Goal: Information Seeking & Learning: Check status

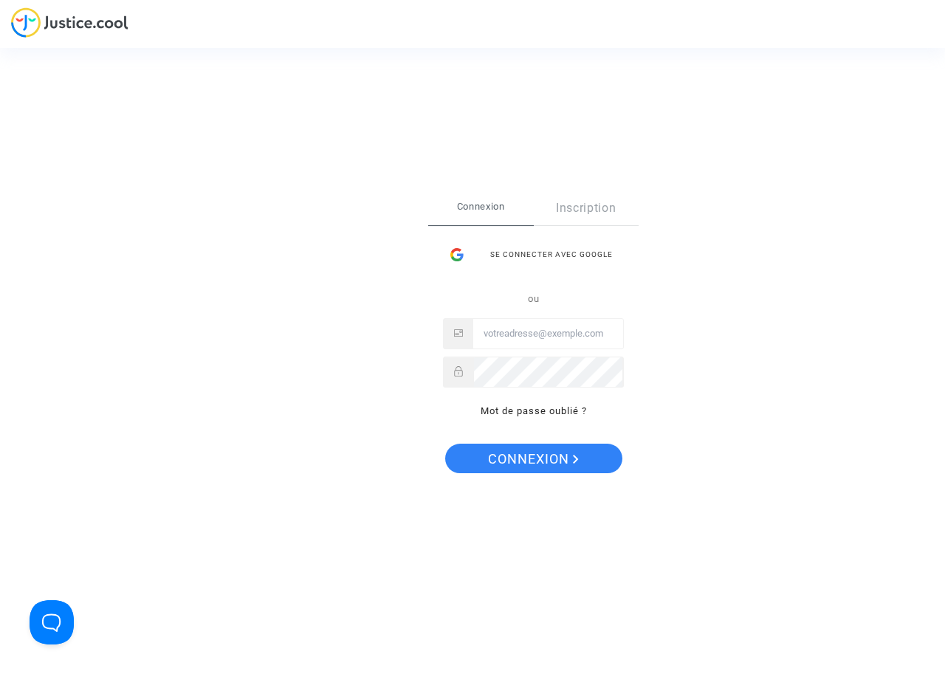
type input "[PERSON_NAME][EMAIL_ADDRESS][DOMAIN_NAME]"
click at [528, 458] on span "Connexion" at bounding box center [533, 459] width 91 height 31
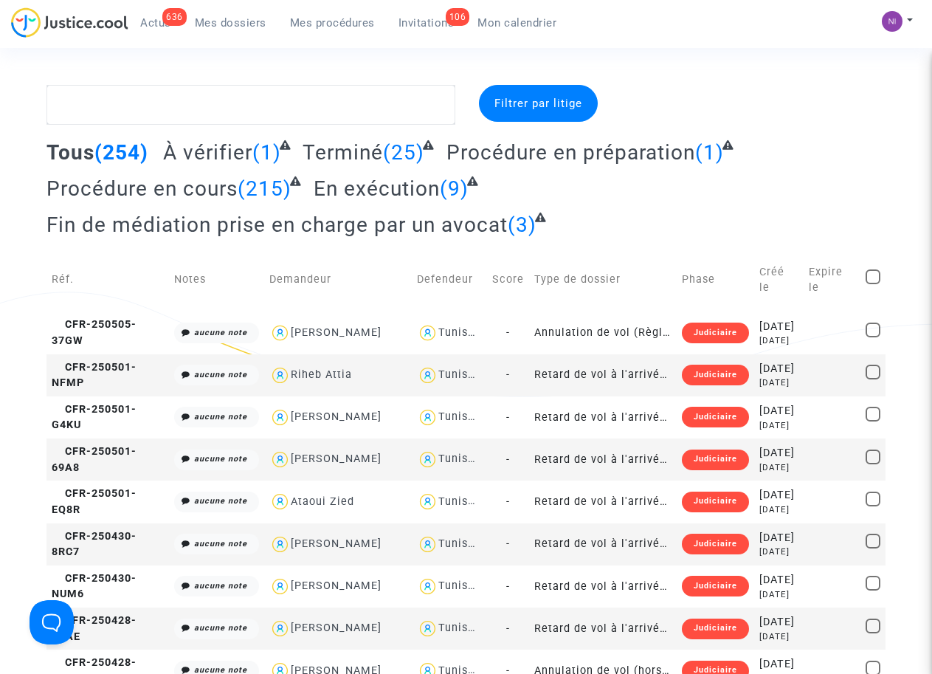
click at [498, 25] on span "Mon calendrier" at bounding box center [516, 22] width 79 height 13
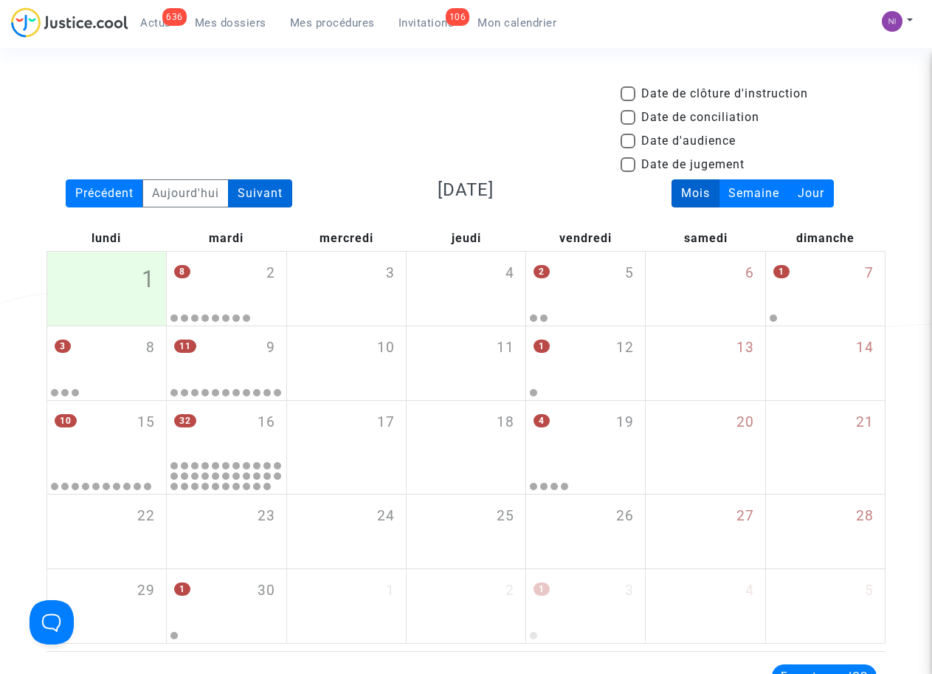
click at [260, 199] on div "Suivant" at bounding box center [260, 193] width 64 height 28
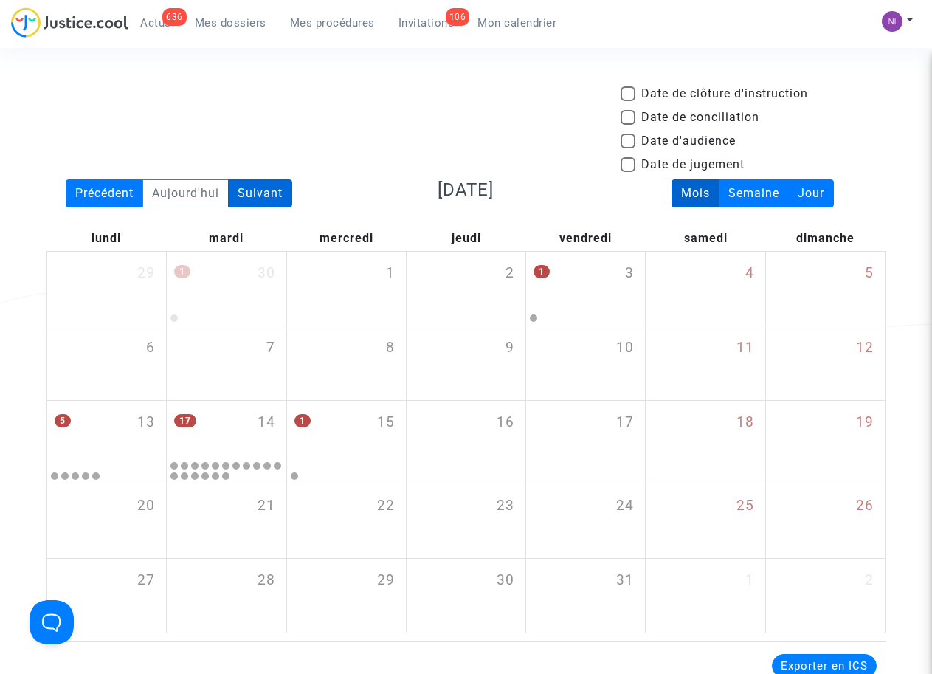
click at [260, 199] on div "Suivant" at bounding box center [260, 193] width 64 height 28
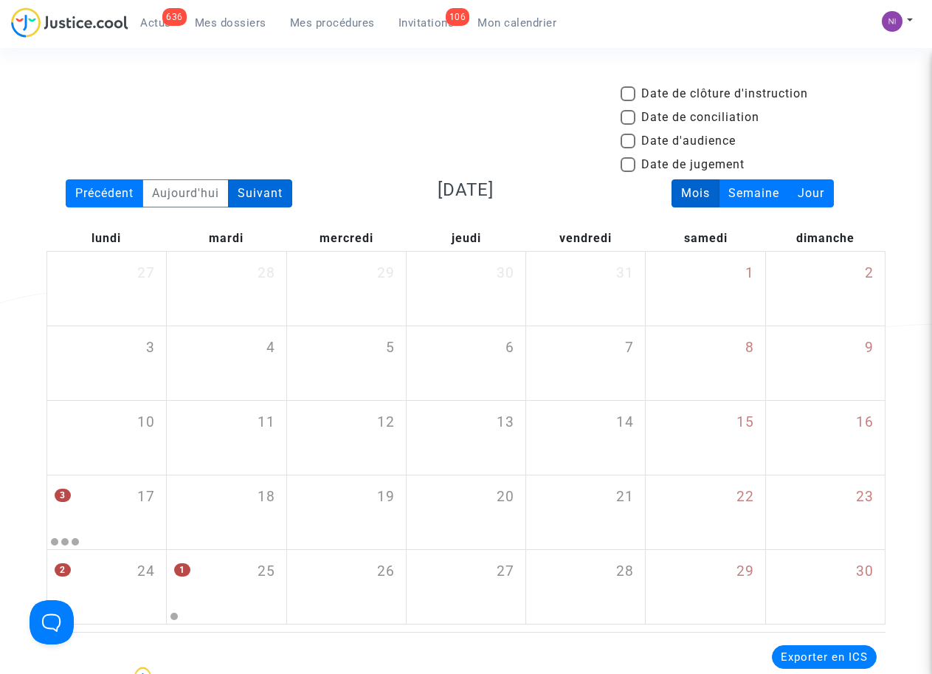
click at [260, 199] on div "Suivant" at bounding box center [260, 193] width 64 height 28
click at [84, 185] on div "Précédent" at bounding box center [104, 193] width 77 height 28
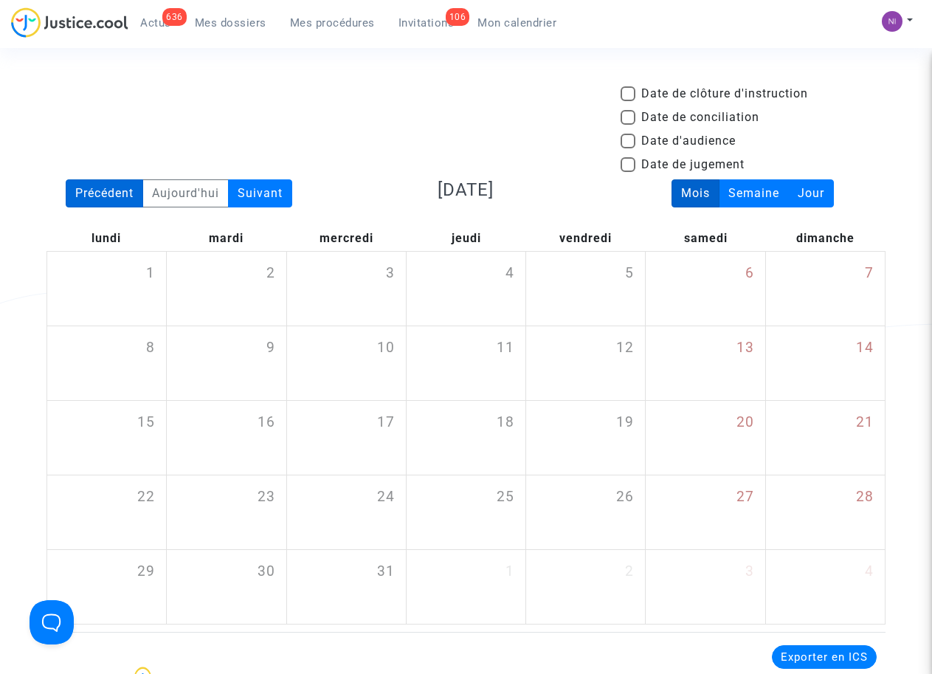
click at [97, 187] on div "Précédent" at bounding box center [104, 193] width 77 height 28
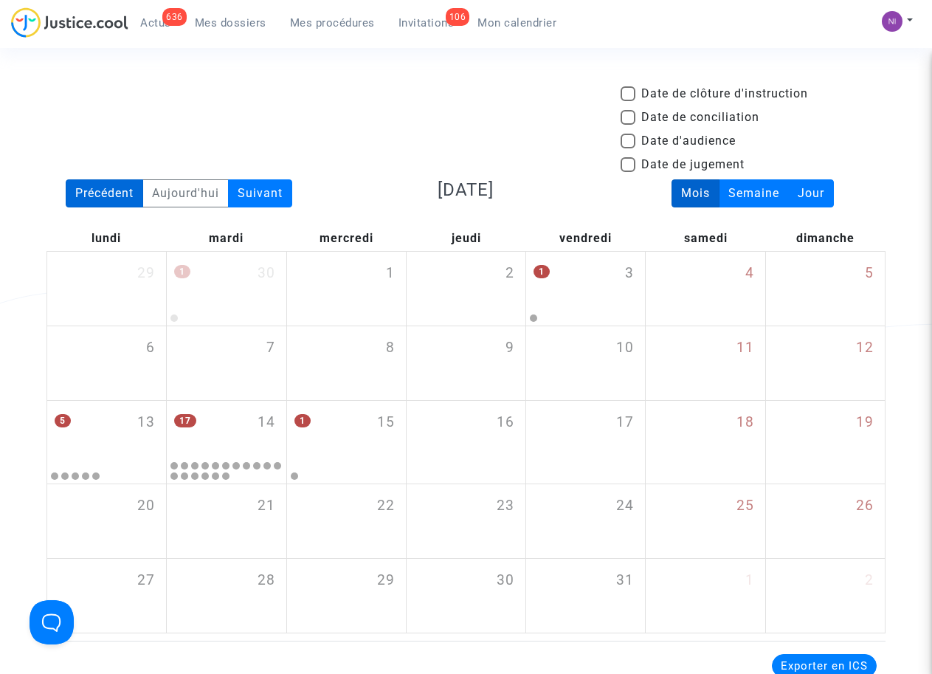
click at [97, 187] on div "Précédent" at bounding box center [104, 193] width 77 height 28
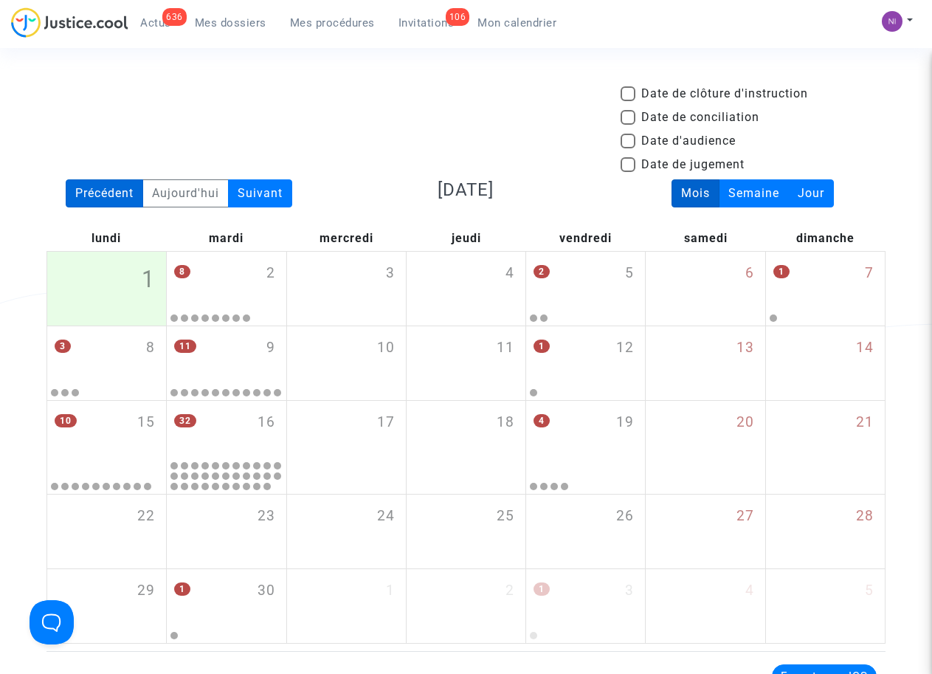
click at [97, 187] on div "Précédent" at bounding box center [104, 193] width 77 height 28
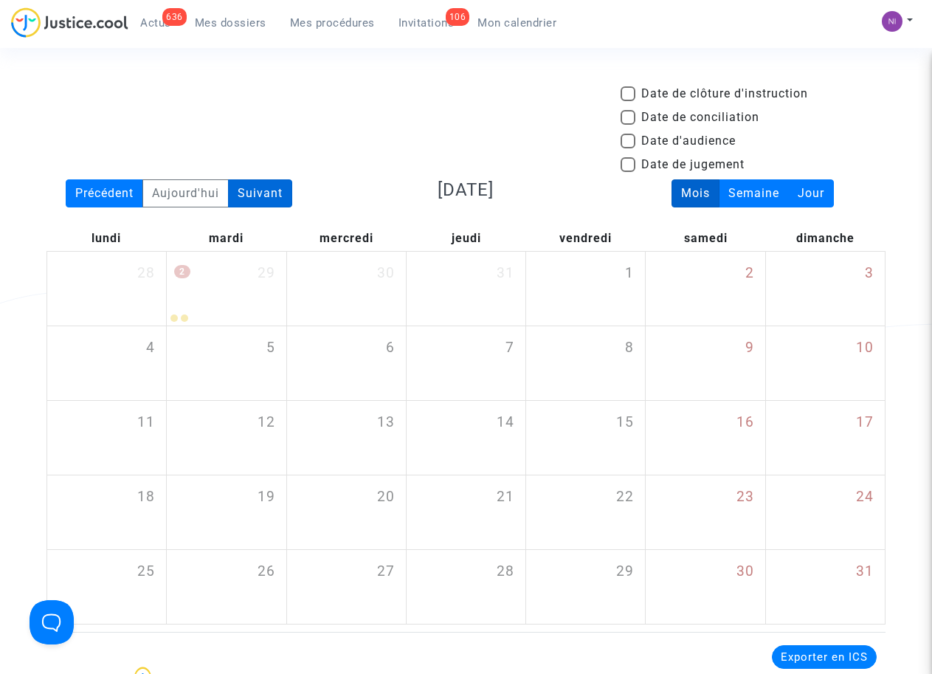
click at [266, 188] on div "Suivant" at bounding box center [260, 193] width 64 height 28
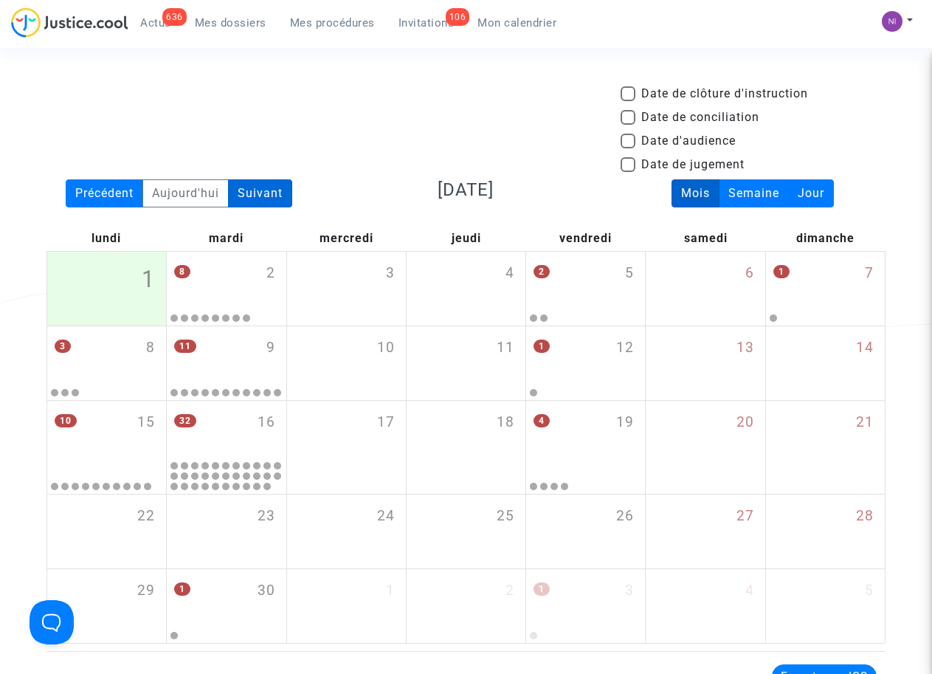
click at [262, 187] on div "Suivant" at bounding box center [260, 193] width 64 height 28
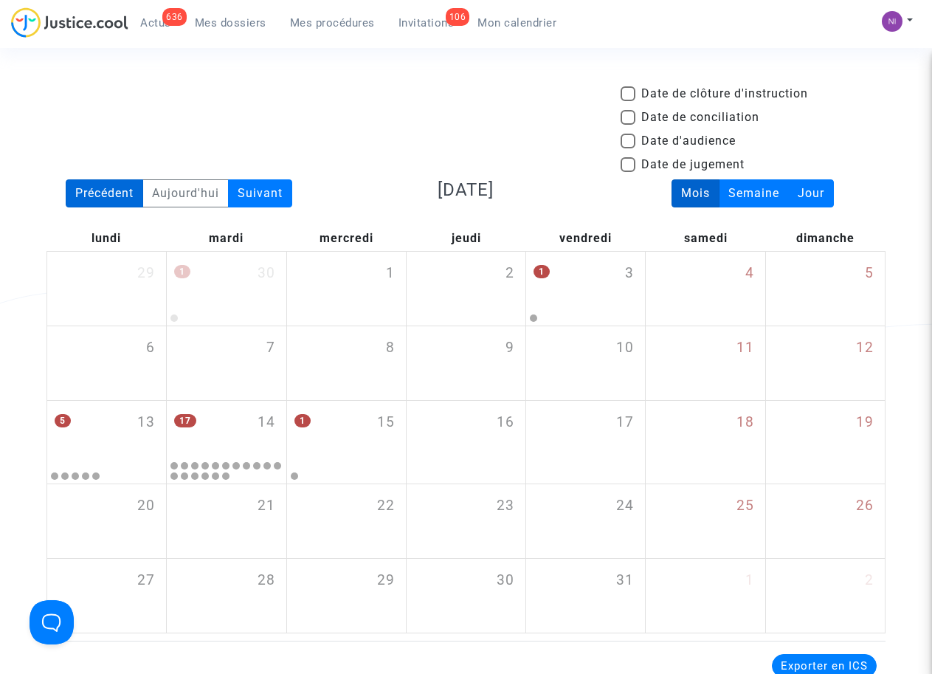
click at [114, 187] on div "Précédent" at bounding box center [104, 193] width 77 height 28
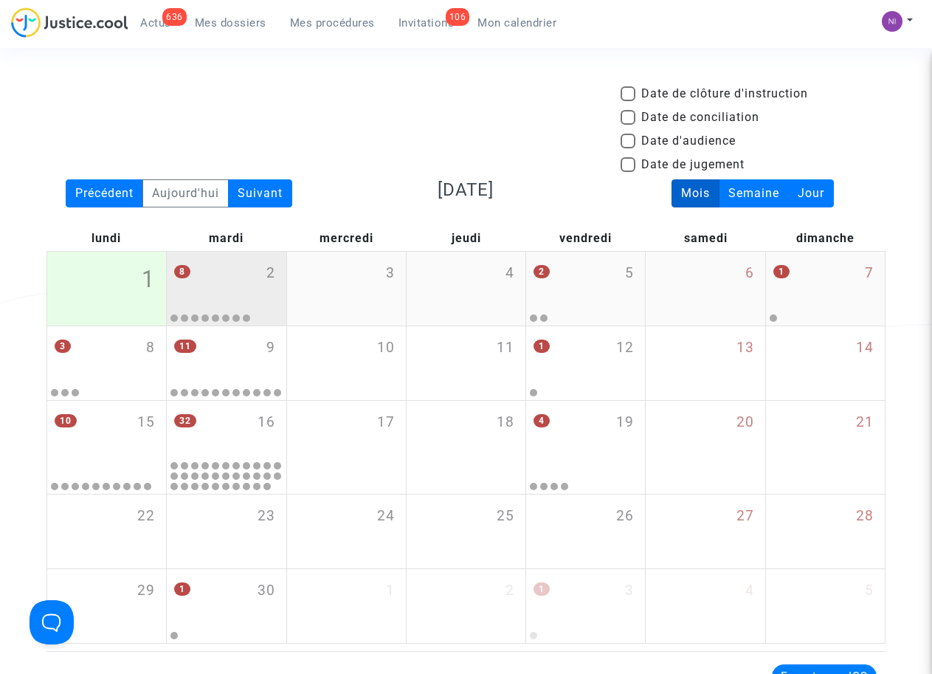
click at [218, 280] on div "8 2" at bounding box center [226, 281] width 119 height 58
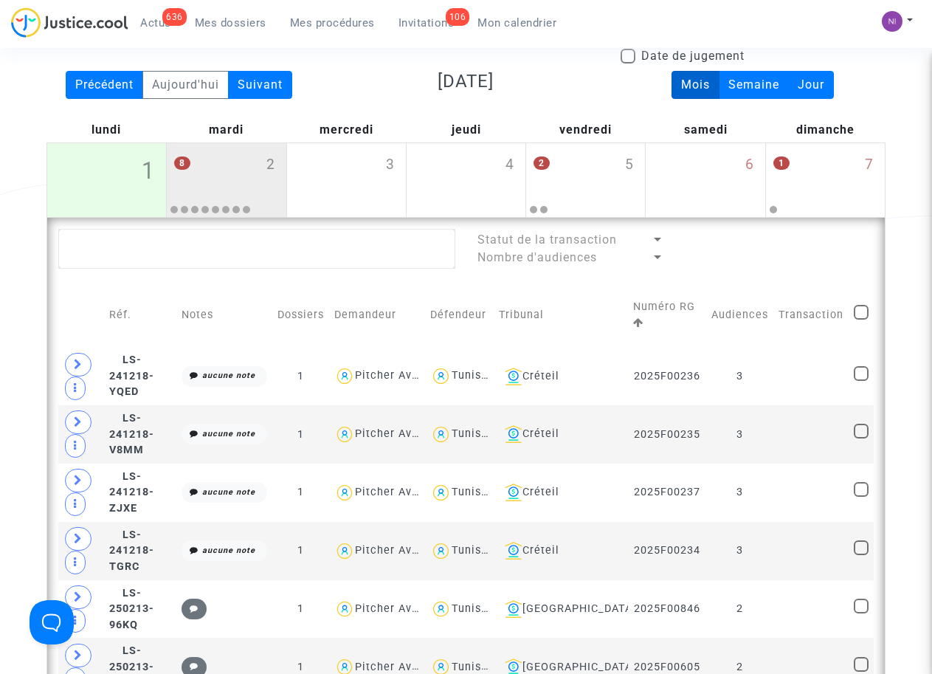
scroll to position [100, 0]
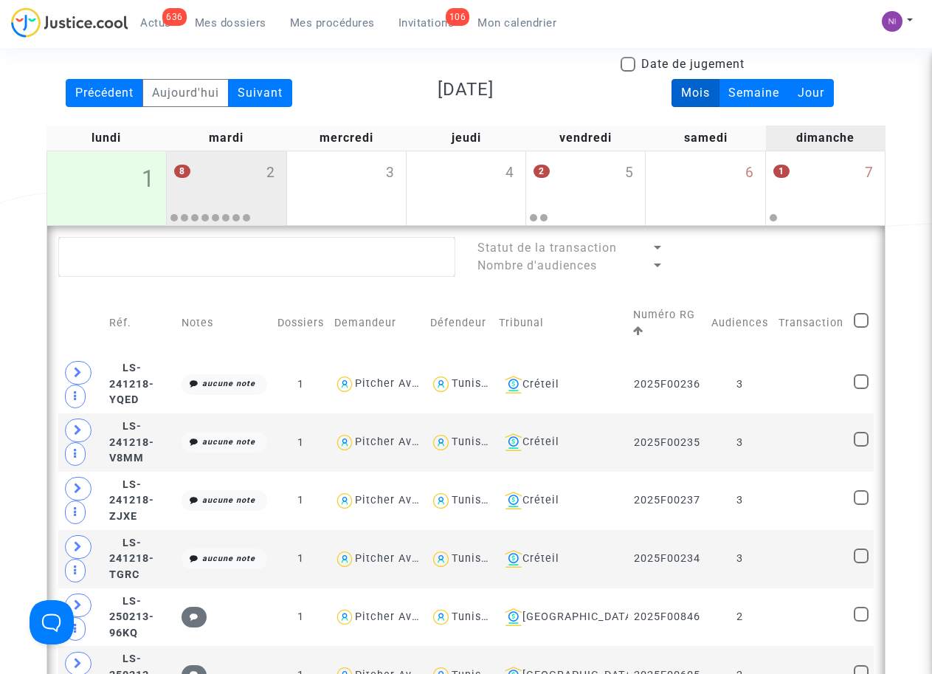
click at [883, 131] on div "dimanche" at bounding box center [826, 137] width 120 height 25
click at [898, 100] on div "Date de clôture d'instruction Date de conciliation Date d'audience Date de juge…" at bounding box center [466, 567] width 932 height 1164
click at [32, 216] on div "Date de clôture d'instruction Date de conciliation Date d'audience Date de juge…" at bounding box center [466, 567] width 932 height 1164
click at [116, 100] on div "Précédent" at bounding box center [104, 93] width 77 height 28
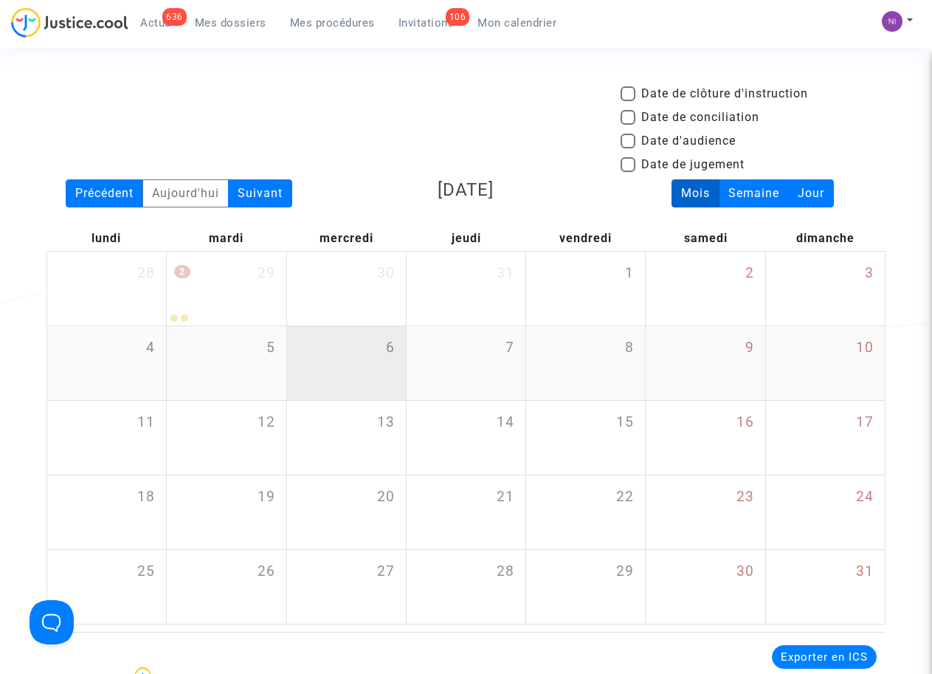
scroll to position [0, 0]
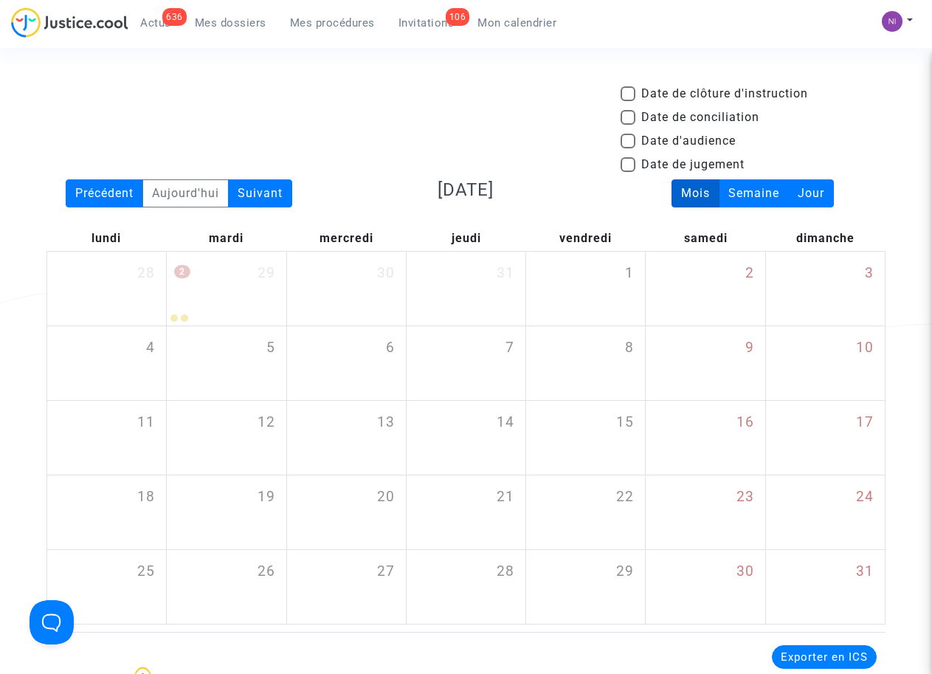
click at [273, 211] on div "Précédent [DATE] Suivant [DATE] Mois Semaine Jour [DATE] [DATE] [DATE] [DATE] […" at bounding box center [465, 401] width 839 height 445
click at [272, 200] on div "Suivant" at bounding box center [260, 193] width 64 height 28
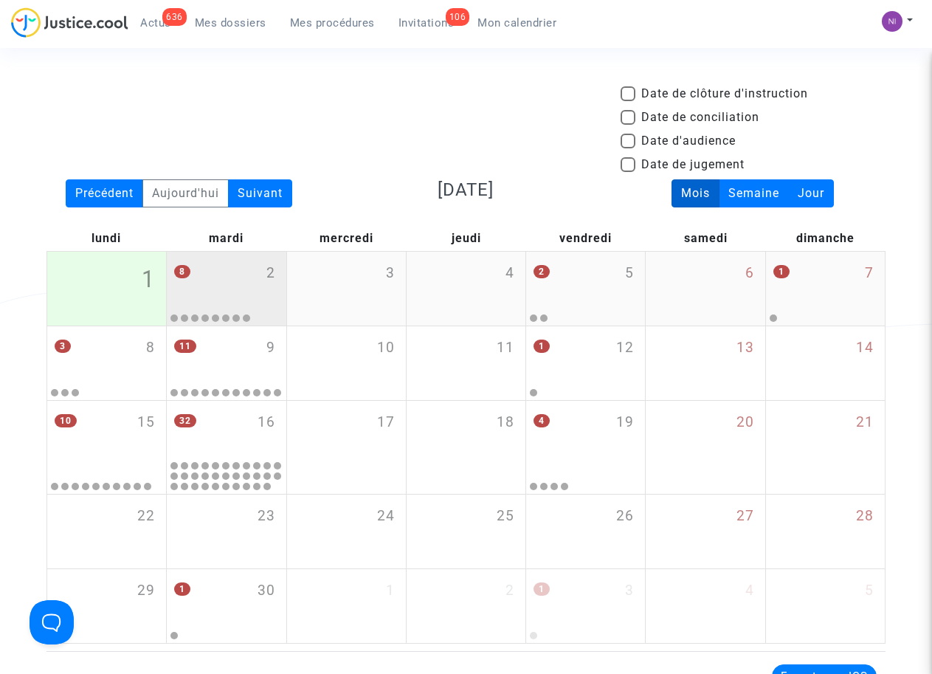
click at [234, 286] on div "8 2" at bounding box center [226, 281] width 119 height 58
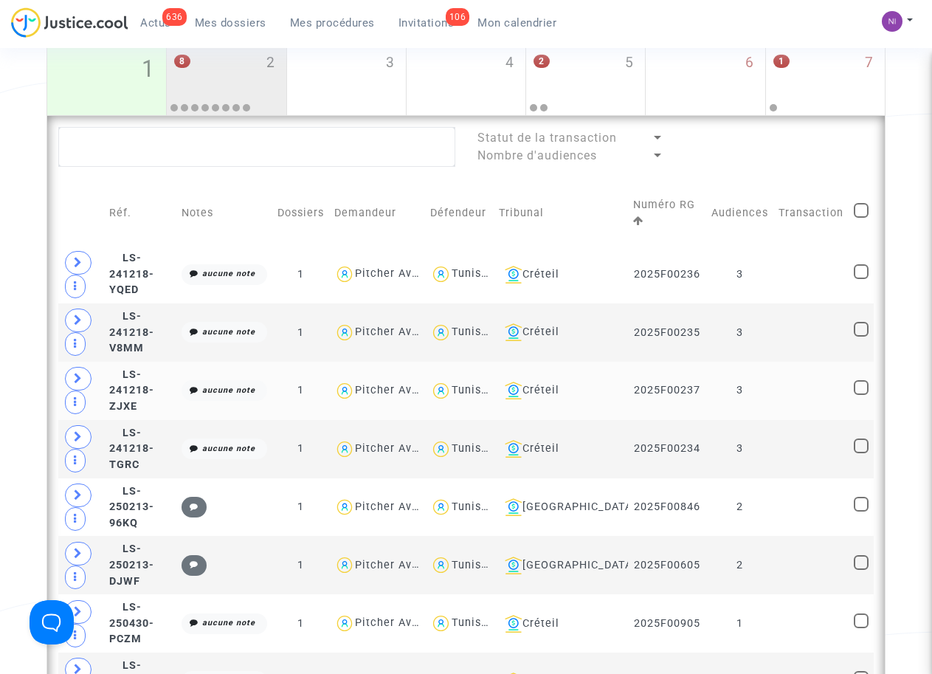
scroll to position [201, 0]
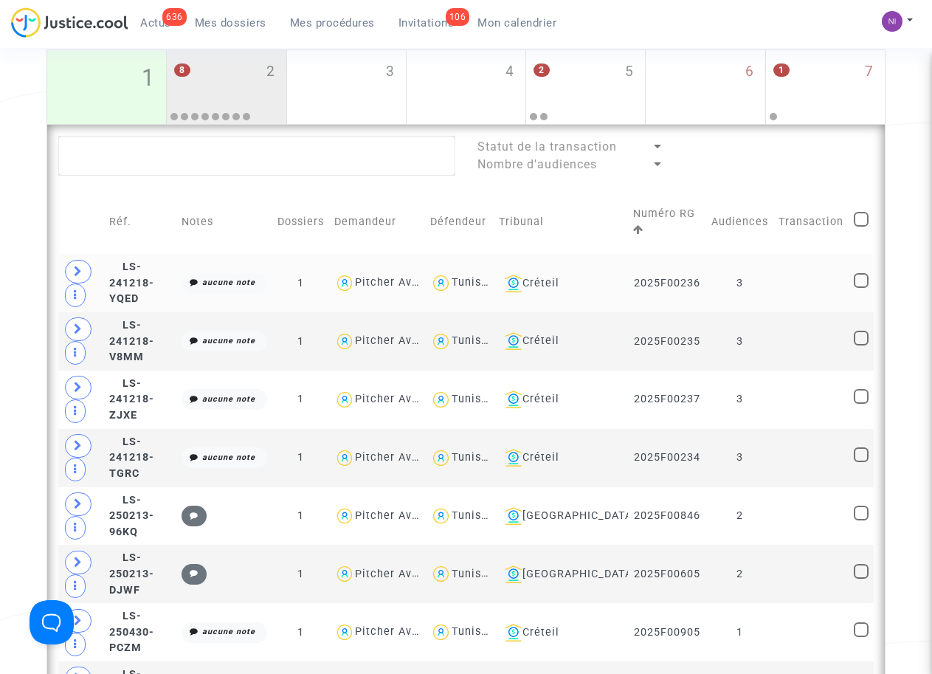
click at [782, 275] on td at bounding box center [810, 283] width 75 height 58
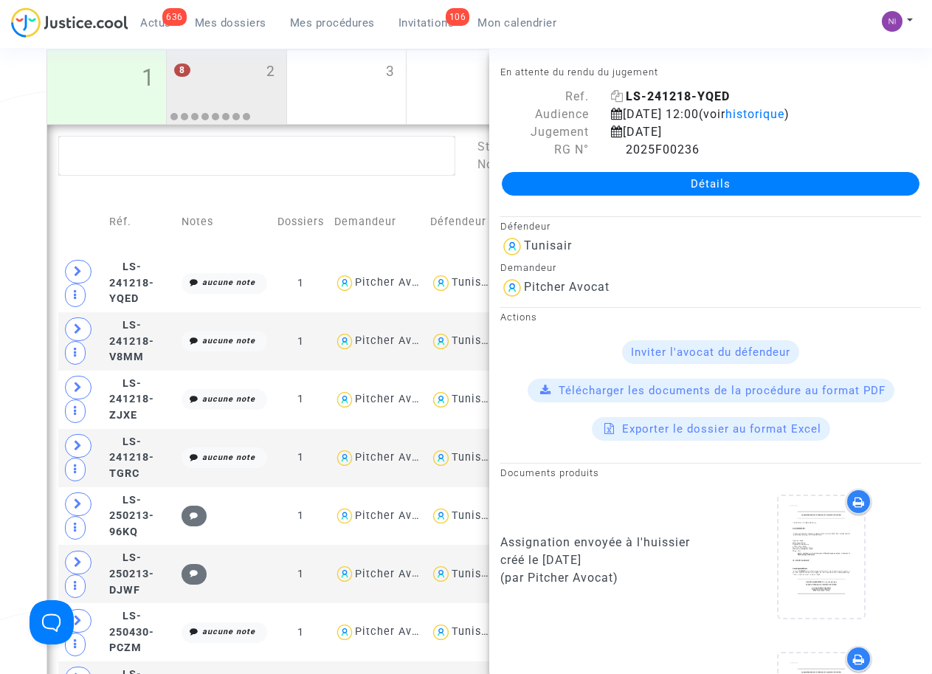
click at [621, 92] on span "LS-241218-YQED" at bounding box center [670, 96] width 119 height 14
drag, startPoint x: 627, startPoint y: 146, endPoint x: 713, endPoint y: 145, distance: 86.3
click at [713, 145] on div "2025F00236" at bounding box center [766, 150] width 332 height 18
drag, startPoint x: 713, startPoint y: 145, endPoint x: 686, endPoint y: 145, distance: 27.3
copy span "2025F00236"
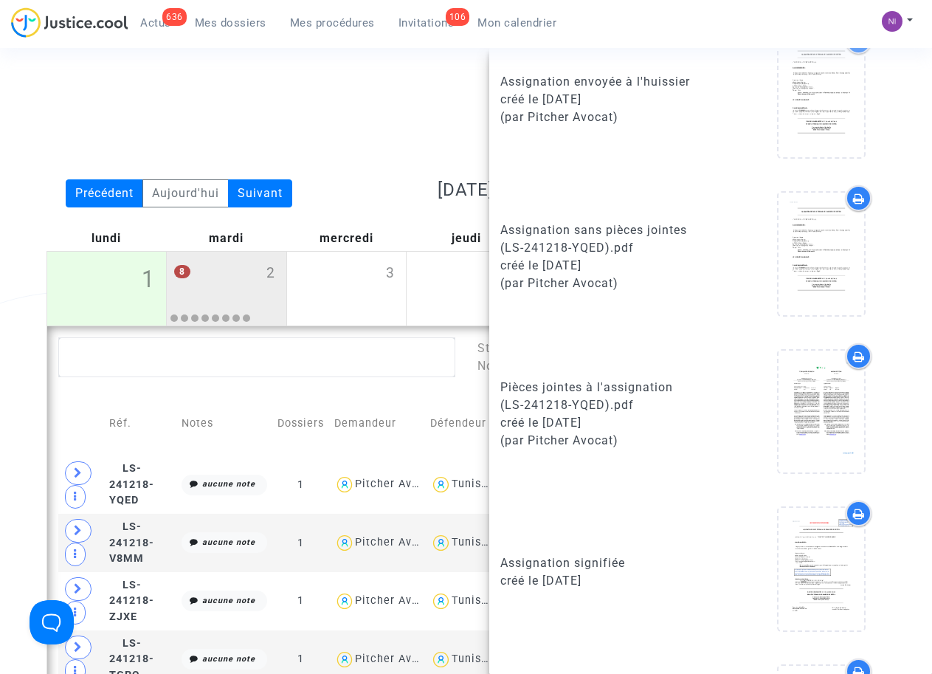
scroll to position [469, 0]
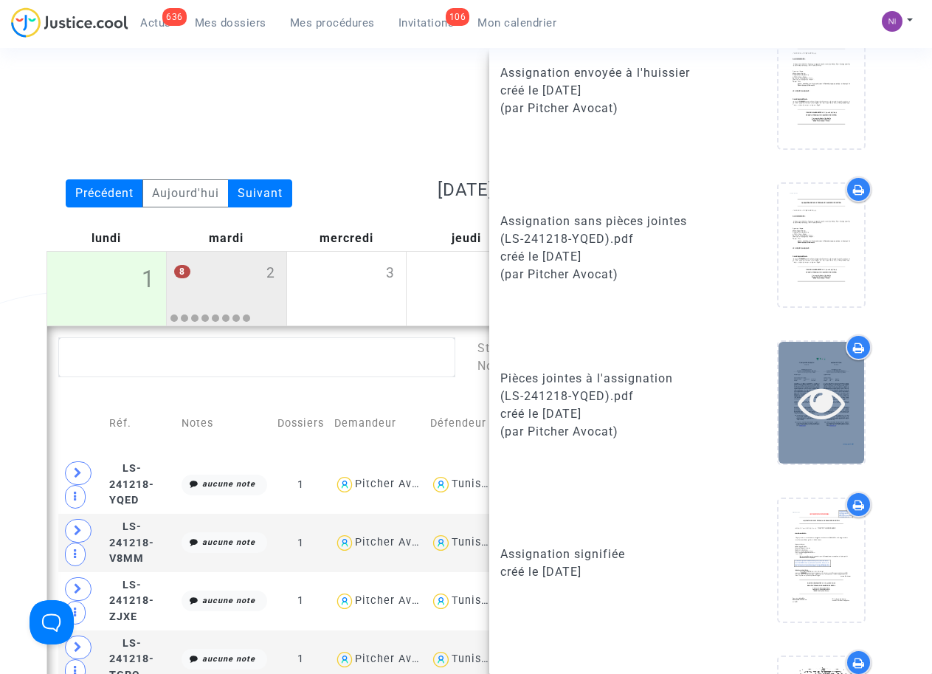
click at [812, 401] on icon at bounding box center [822, 402] width 48 height 47
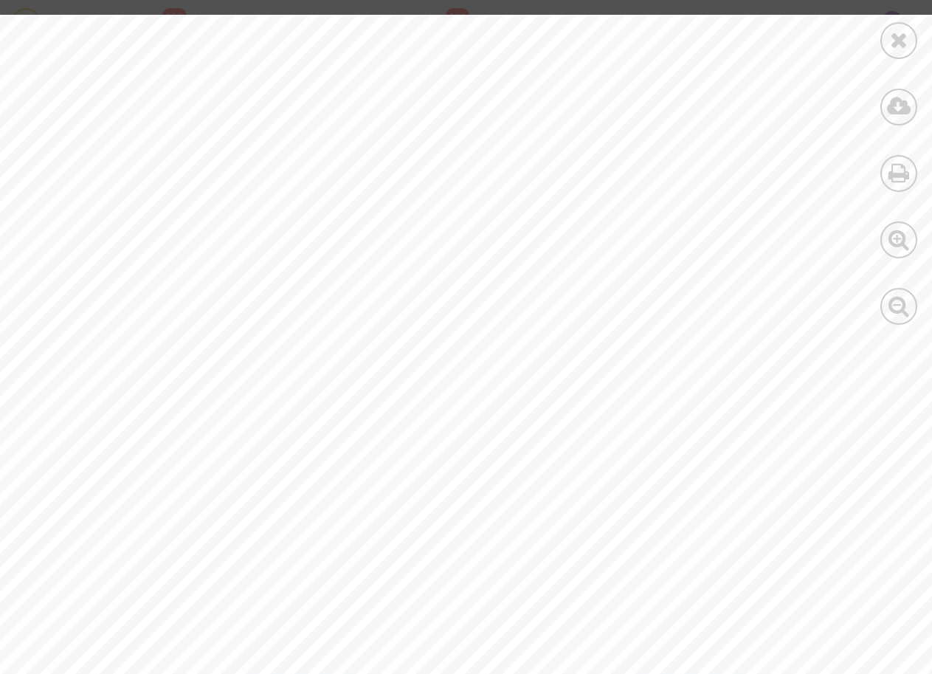
scroll to position [94, 0]
click at [243, 165] on span "[PERSON_NAME]" at bounding box center [294, 167] width 111 height 11
drag, startPoint x: 241, startPoint y: 162, endPoint x: 305, endPoint y: 162, distance: 64.2
click at [305, 162] on span "[PERSON_NAME]" at bounding box center [294, 167] width 111 height 11
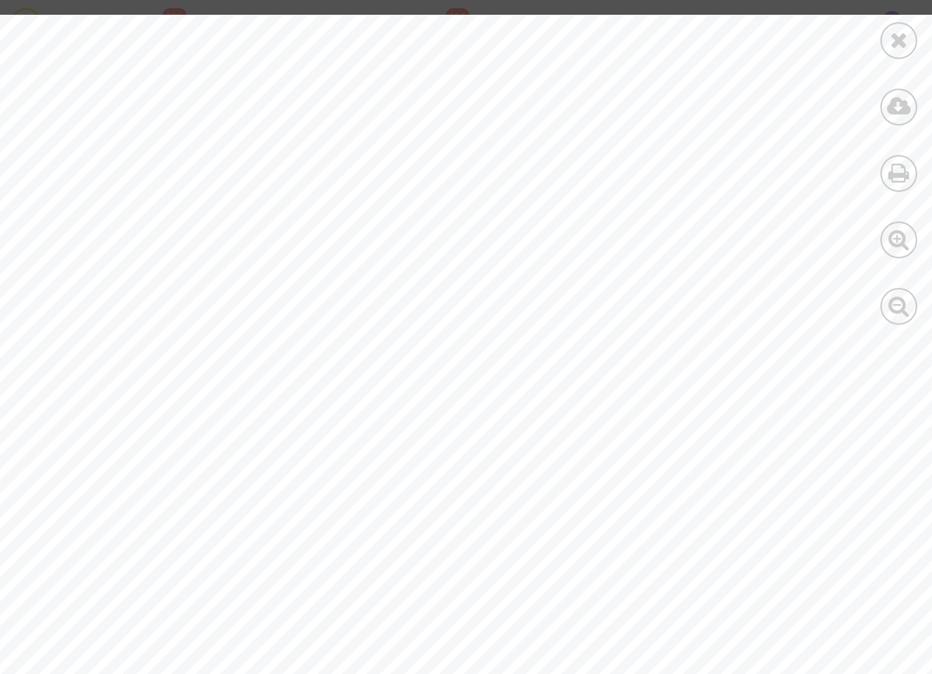
drag, startPoint x: 305, startPoint y: 162, endPoint x: 302, endPoint y: 182, distance: 19.4
click at [294, 183] on span "[STREET_ADDRESS]" at bounding box center [234, 181] width 120 height 11
drag, startPoint x: 302, startPoint y: 182, endPoint x: 305, endPoint y: 165, distance: 17.2
click at [305, 165] on span "[PERSON_NAME]" at bounding box center [294, 167] width 111 height 11
drag, startPoint x: 311, startPoint y: 162, endPoint x: 252, endPoint y: 146, distance: 61.2
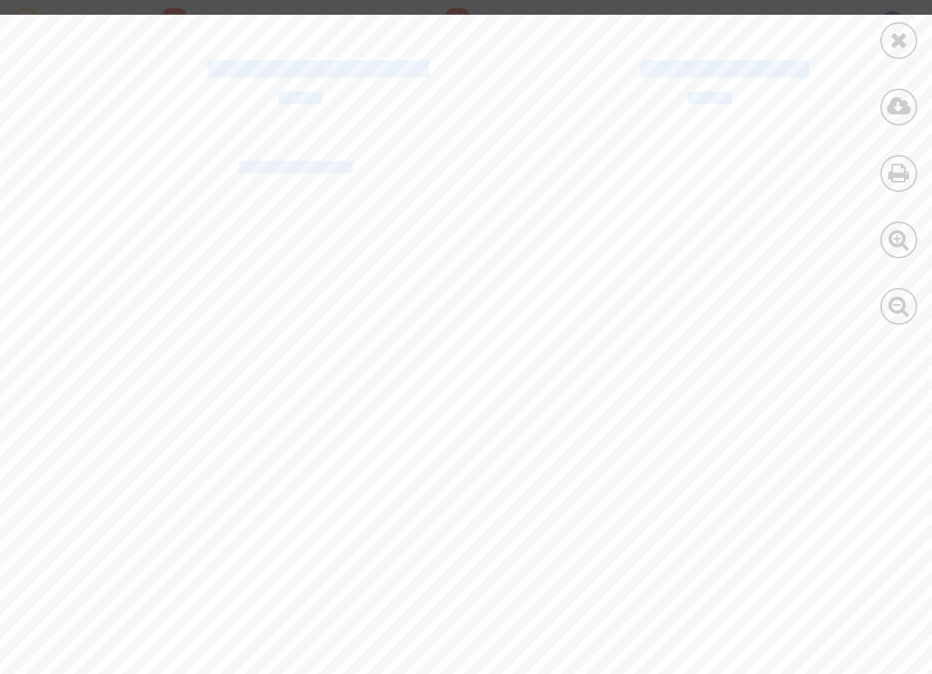
click at [252, 146] on div "FORMULAIRE DE CESSION ASSIGNMENT FORM [DATE] [DATE] [PERSON_NAME] , [DATE] [STR…" at bounding box center [512, 582] width 1024 height 1325
click at [257, 145] on div "FORMULAIRE DE CESSION ASSIGNMENT FORM [DATE] [DATE] [PERSON_NAME] , [DATE] [STR…" at bounding box center [512, 582] width 1024 height 1325
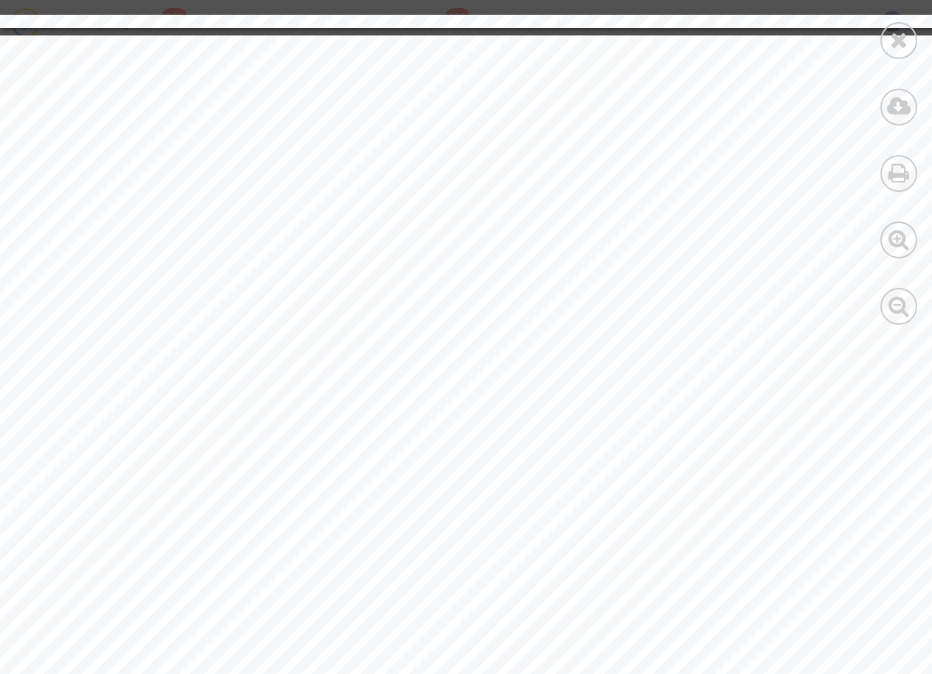
click at [903, 38] on icon at bounding box center [899, 40] width 18 height 22
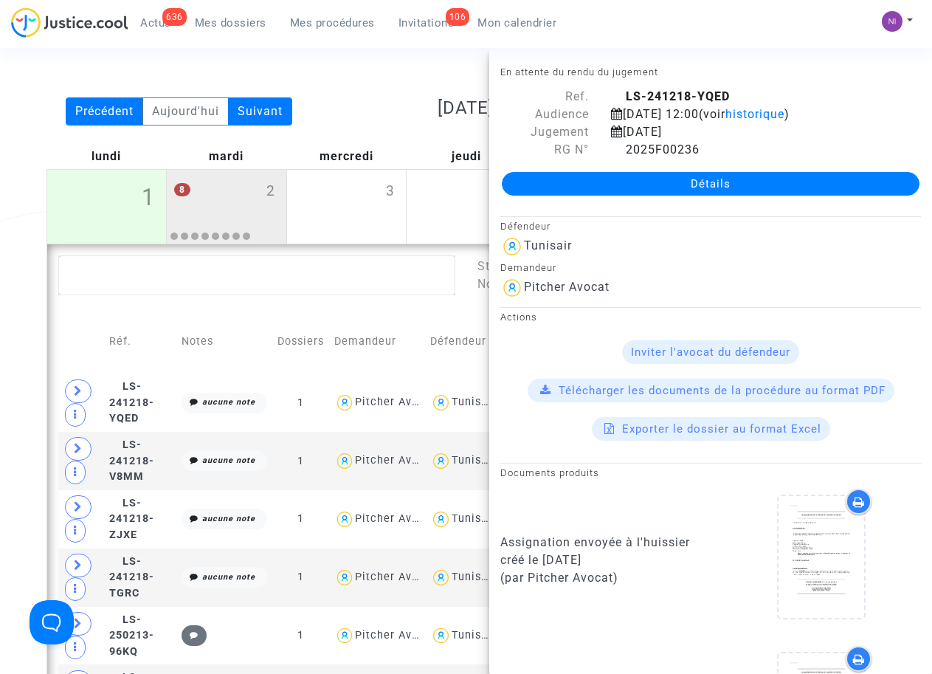
scroll to position [81, 0]
click at [680, 187] on link "Détails" at bounding box center [711, 184] width 418 height 24
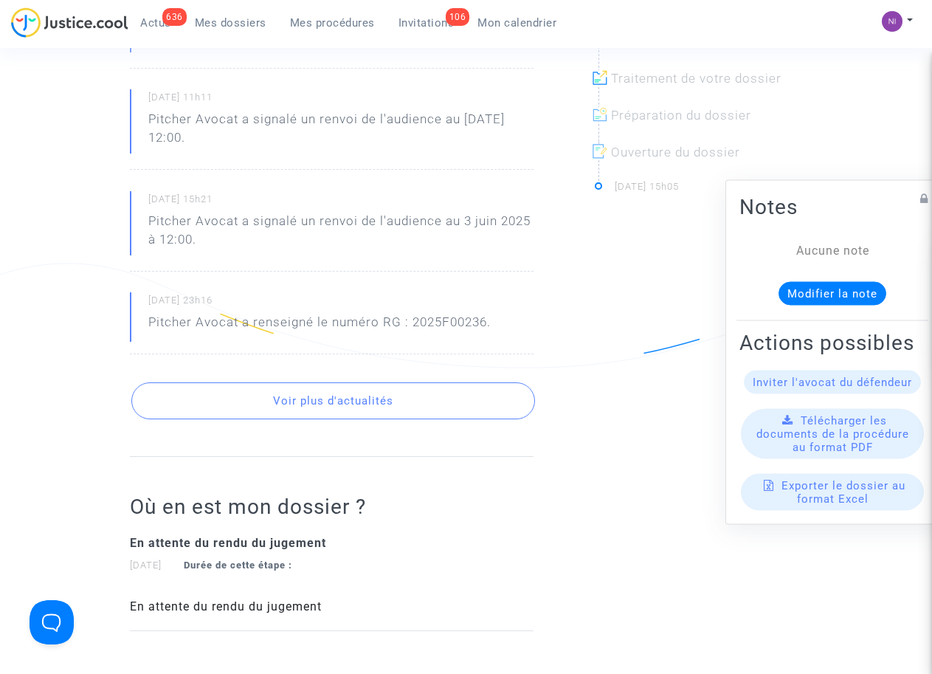
scroll to position [541, 0]
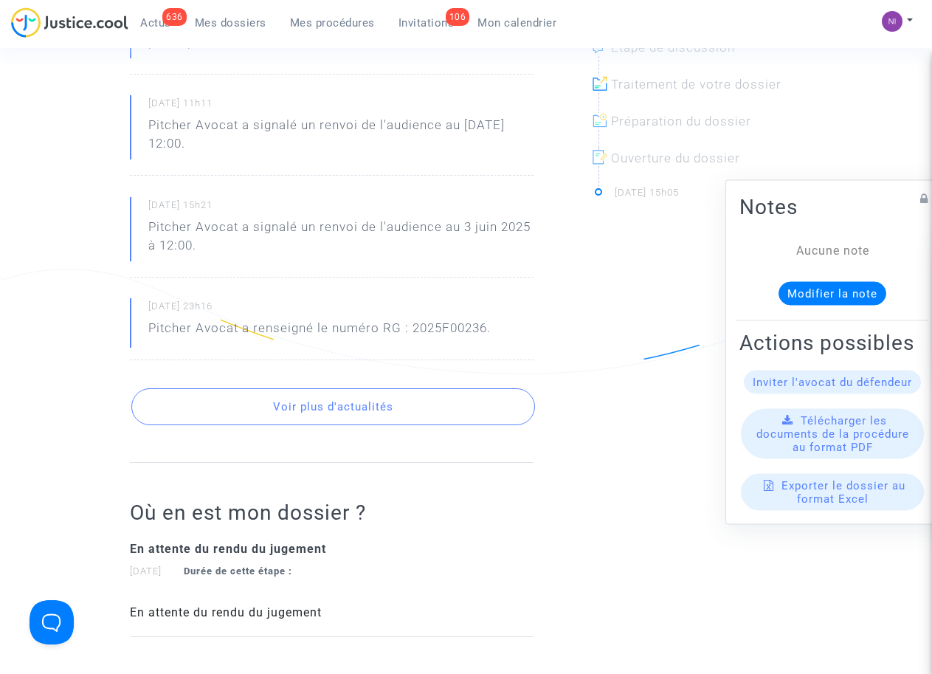
click at [833, 450] on span "Télécharger les documents de la procédure au format PDF" at bounding box center [832, 433] width 153 height 40
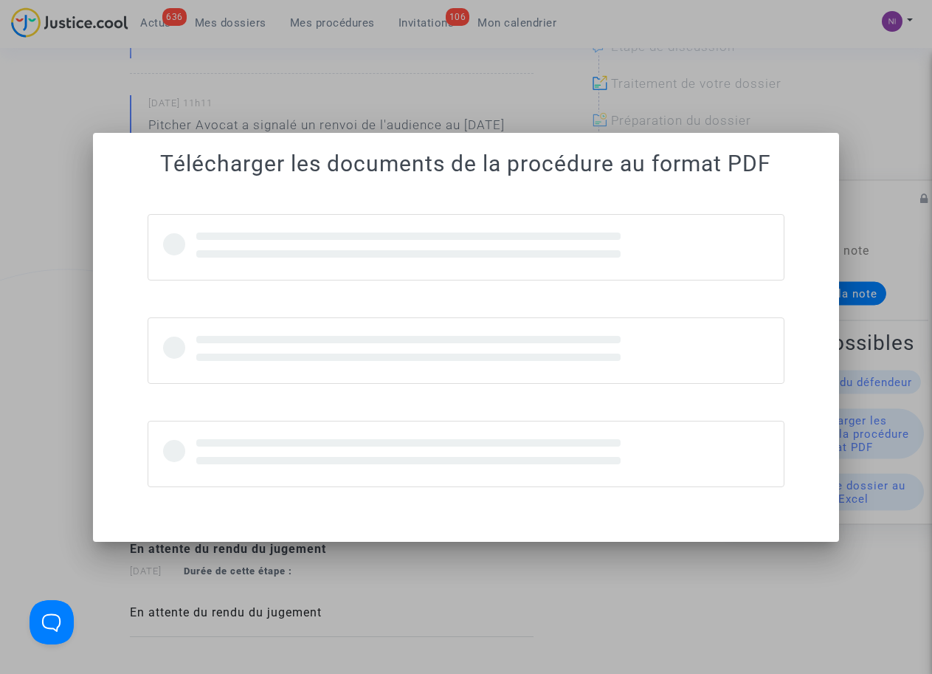
scroll to position [0, 0]
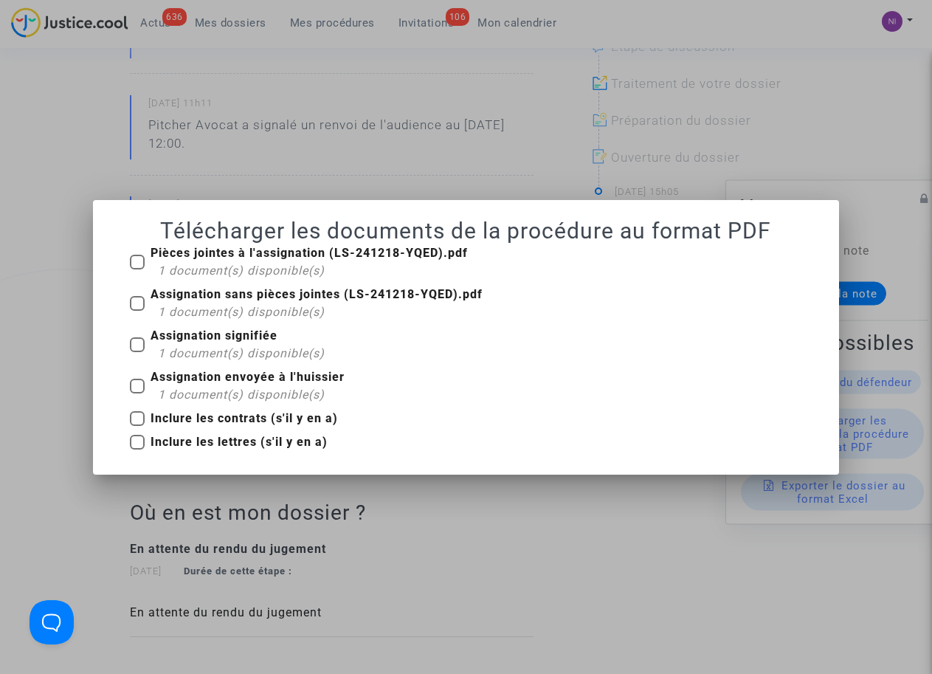
click at [594, 498] on div at bounding box center [466, 337] width 932 height 674
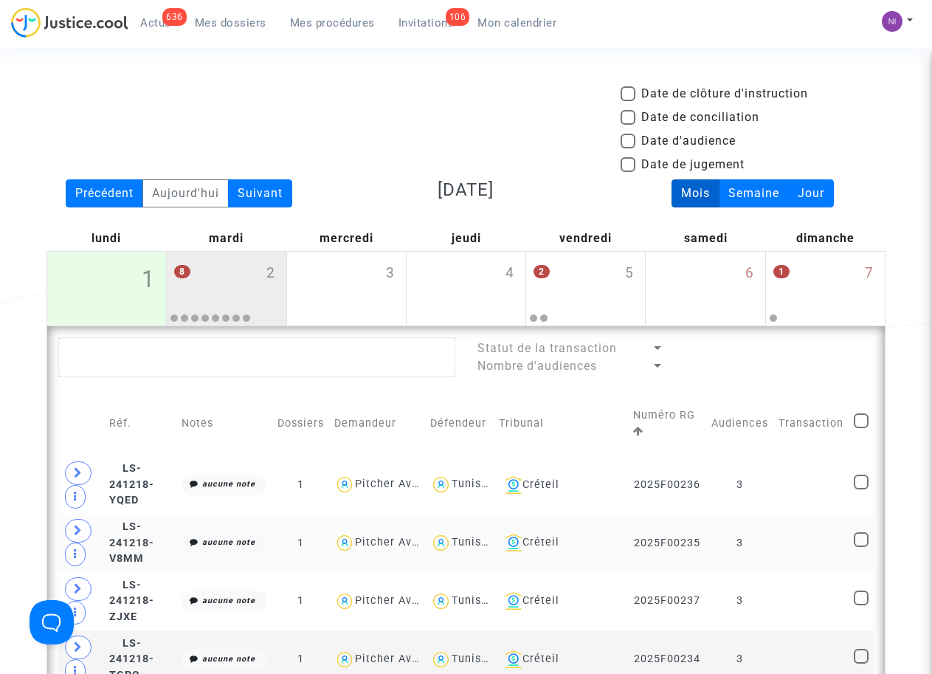
scroll to position [100, 0]
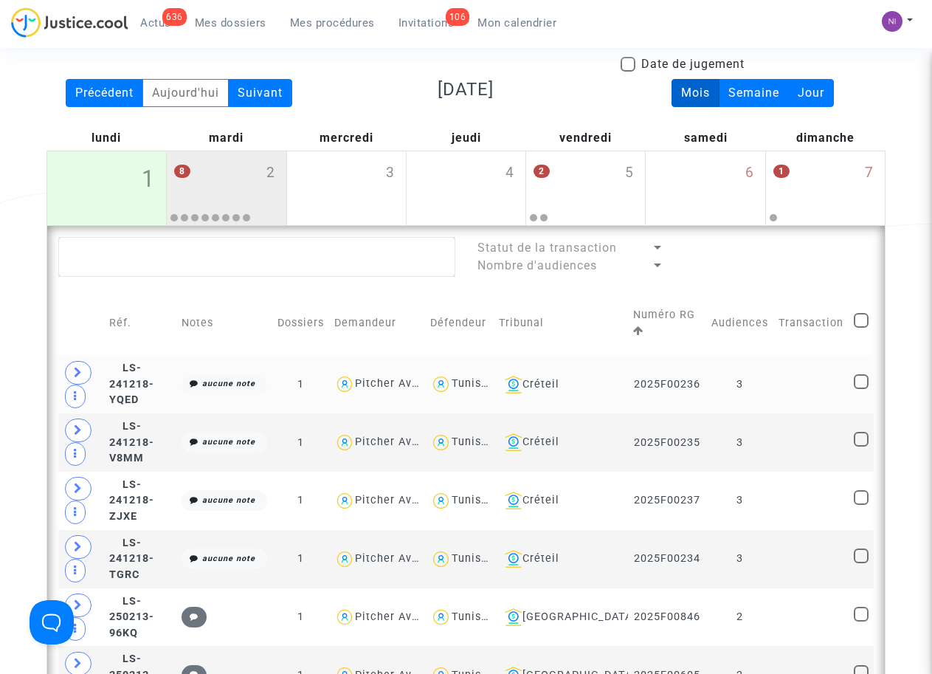
click at [798, 379] on td at bounding box center [810, 384] width 75 height 58
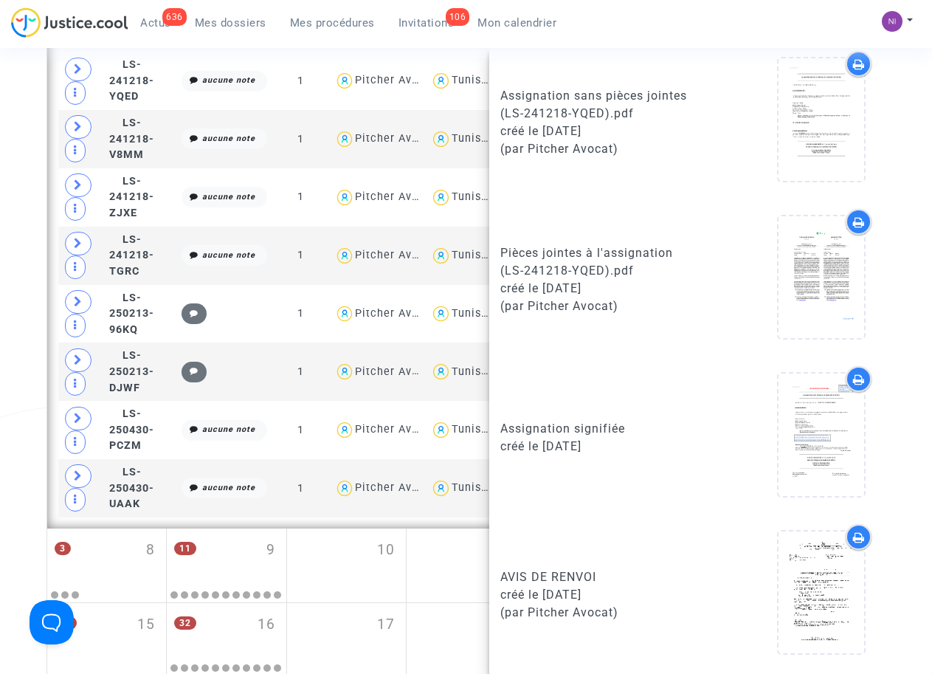
scroll to position [500, 0]
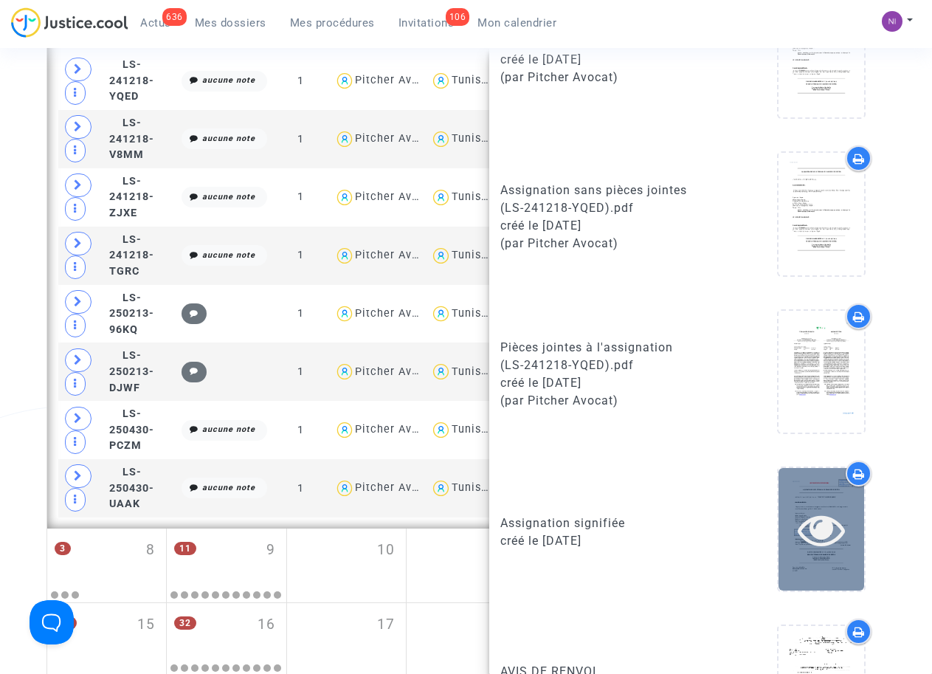
click at [804, 531] on icon at bounding box center [822, 529] width 48 height 47
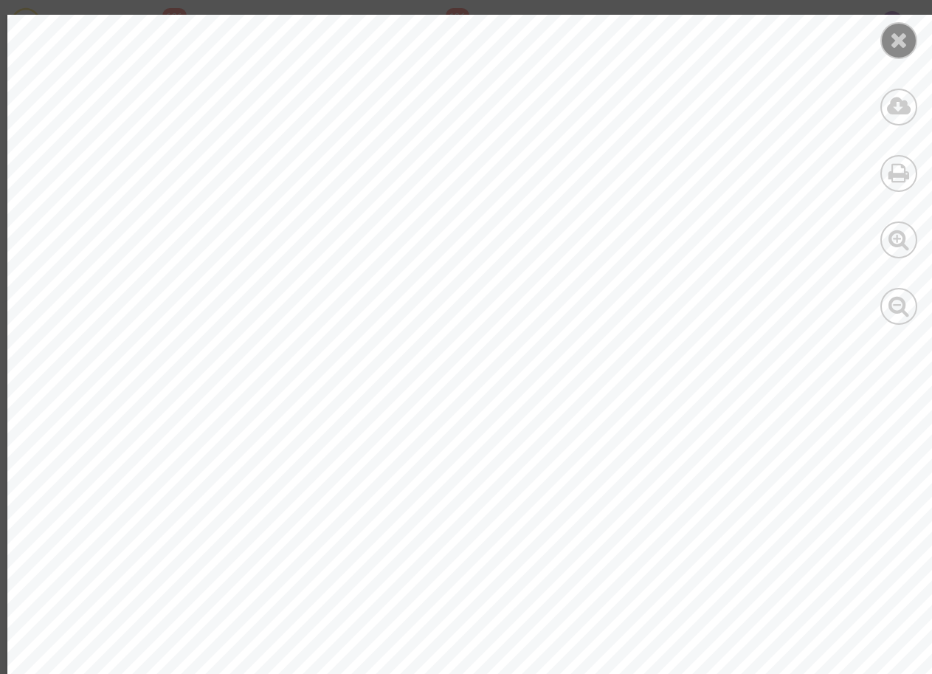
scroll to position [10839, 0]
click at [908, 41] on div at bounding box center [898, 40] width 37 height 37
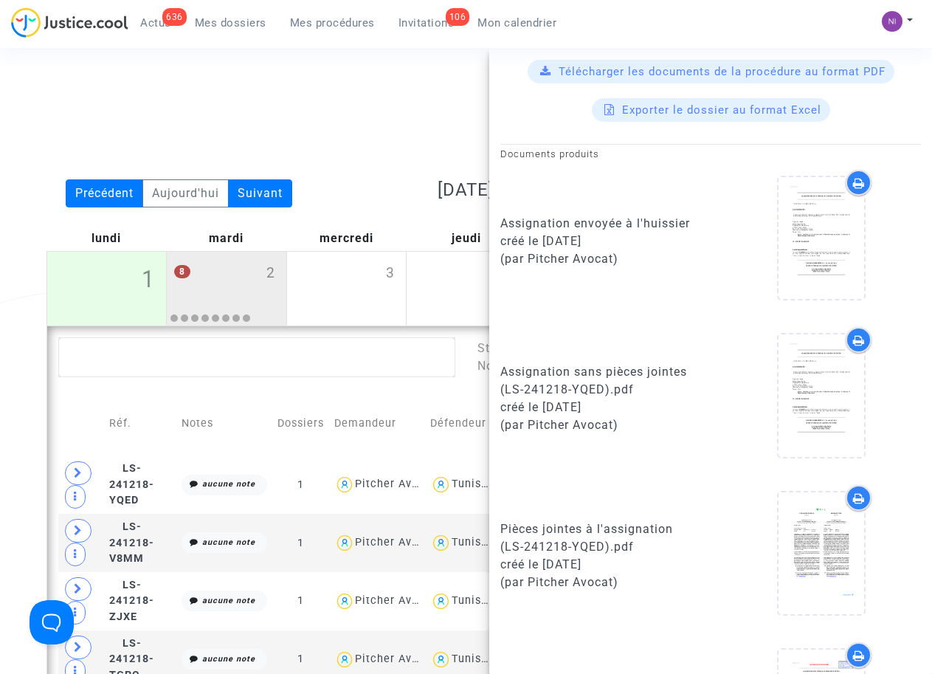
scroll to position [313, 0]
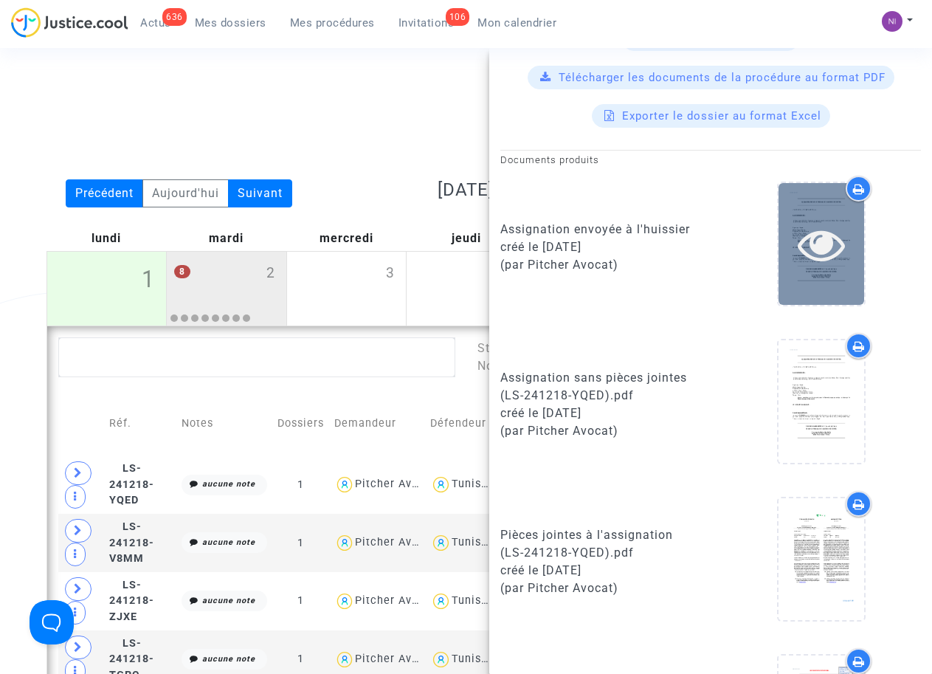
click at [820, 245] on icon at bounding box center [822, 244] width 48 height 47
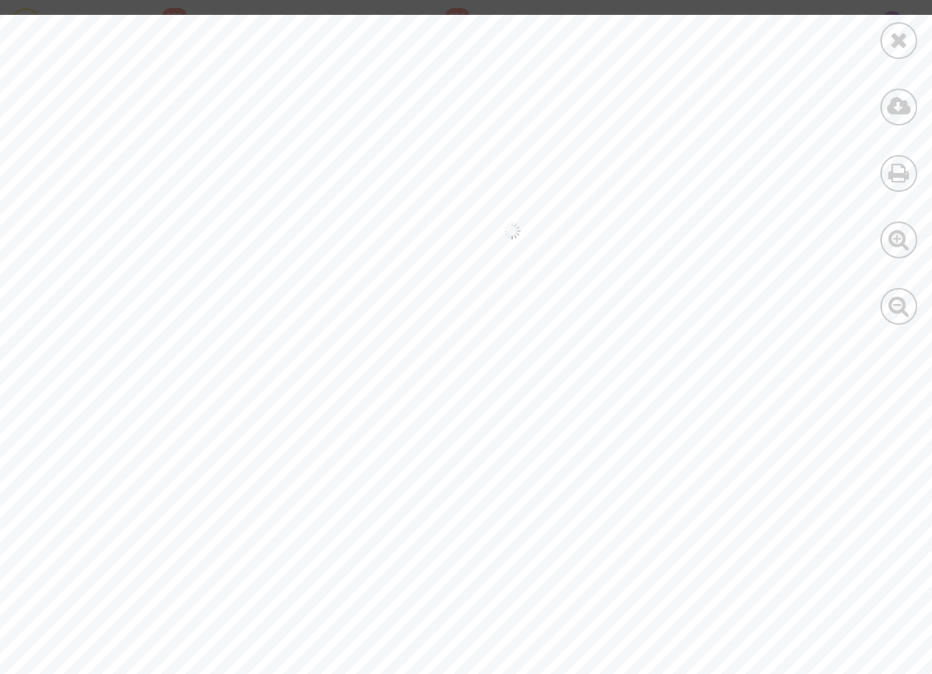
scroll to position [58366, 0]
click at [889, 38] on div at bounding box center [898, 40] width 37 height 37
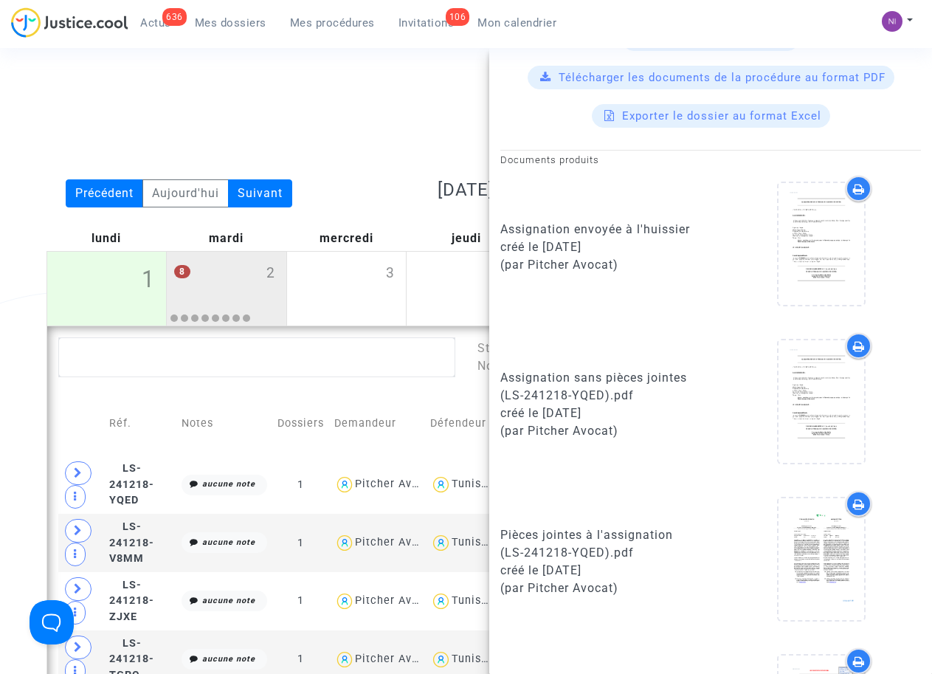
click at [326, 115] on div "Date de clôture d'instruction Date de conciliation Date d'audience Date de juge…" at bounding box center [465, 132] width 861 height 94
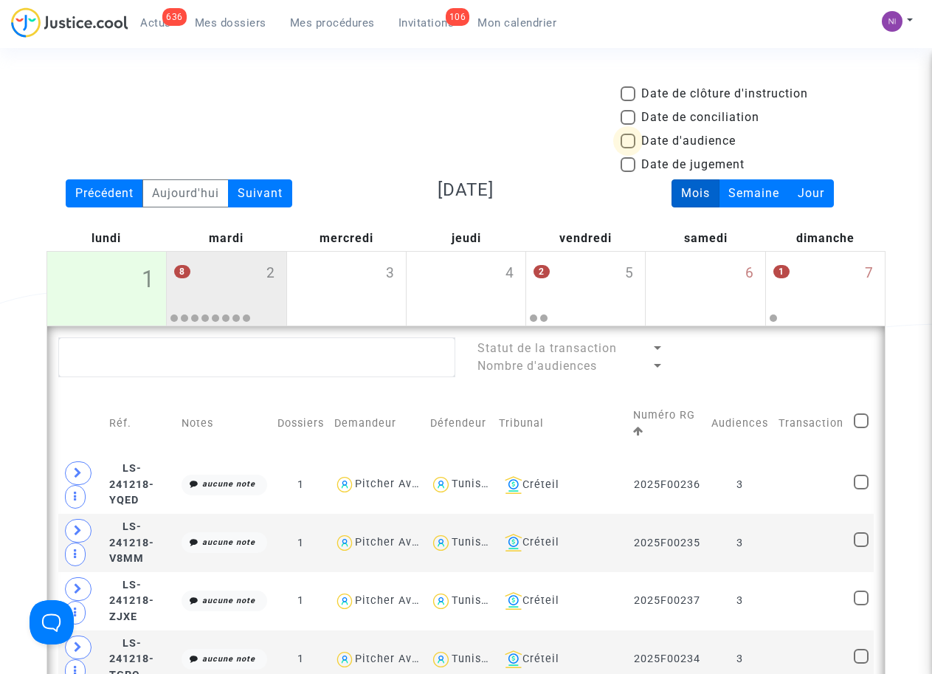
click at [632, 142] on span at bounding box center [628, 141] width 15 height 15
click at [628, 148] on input "Date d'audience" at bounding box center [627, 148] width 1 height 1
checkbox input "true"
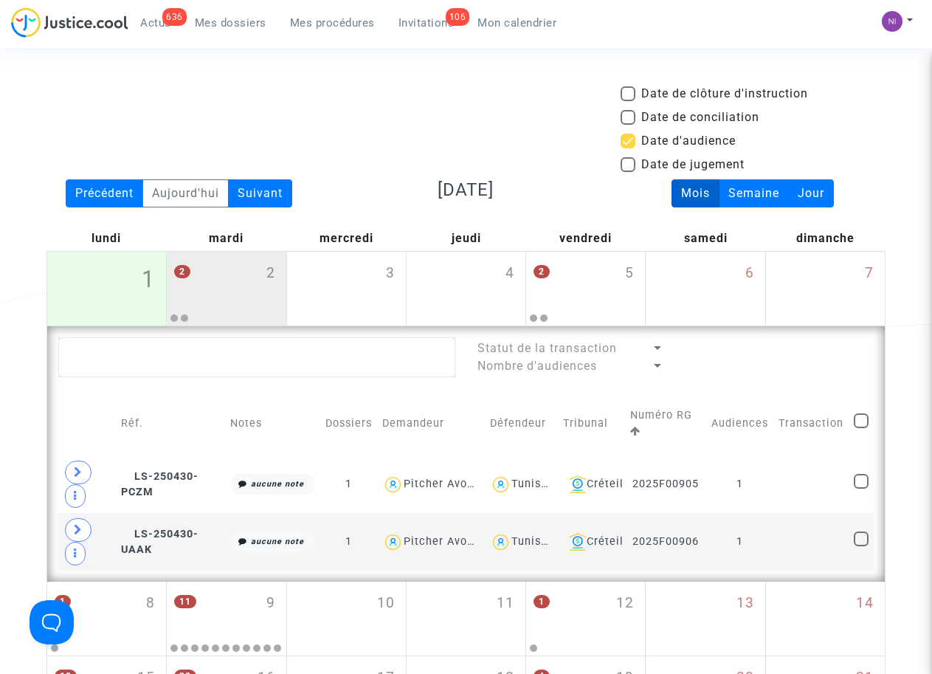
click at [408, 99] on div "Date de clôture d'instruction Date de conciliation Date d'audience Date de juge…" at bounding box center [465, 132] width 861 height 94
click at [908, 483] on div "Date de clôture d'instruction Date de conciliation Date d'audience Date de juge…" at bounding box center [466, 492] width 932 height 814
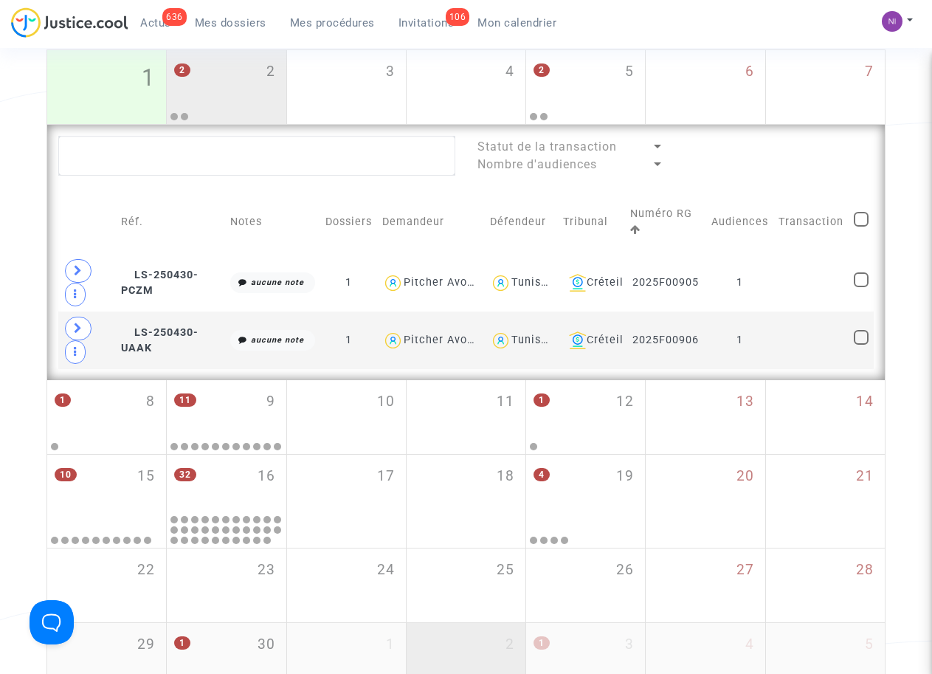
scroll to position [201, 0]
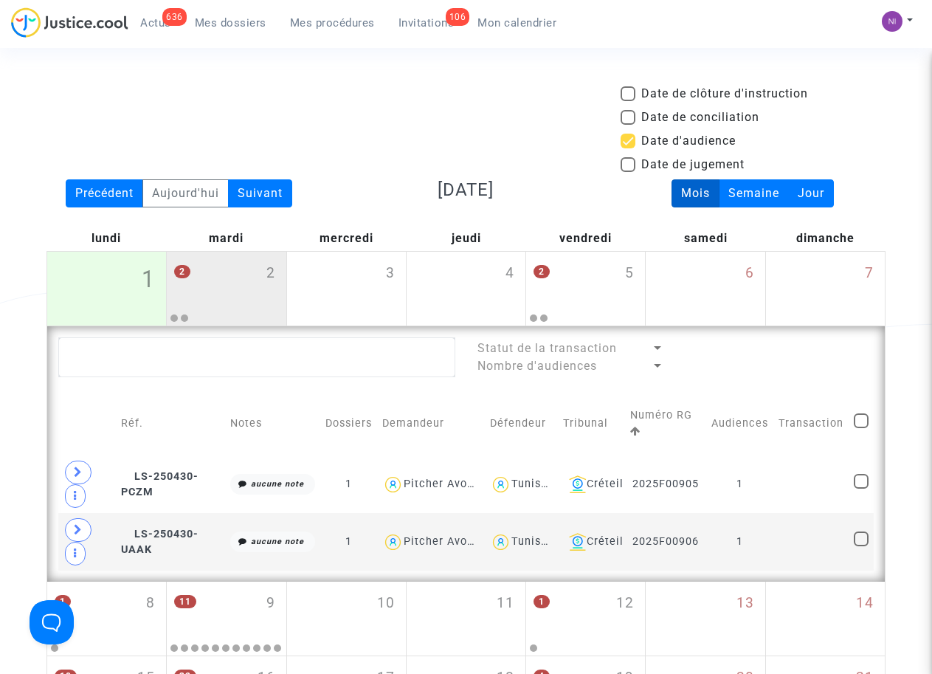
click at [861, 137] on div "Date d'audience" at bounding box center [753, 144] width 265 height 24
click at [196, 100] on div "Date de clôture d'instruction Date de conciliation Date d'audience Date de juge…" at bounding box center [465, 132] width 861 height 94
click at [232, 135] on div "Date de clôture d'instruction Date de conciliation Date d'audience Date de juge…" at bounding box center [465, 132] width 861 height 94
click at [184, 193] on div "Aujourd'hui" at bounding box center [185, 193] width 86 height 28
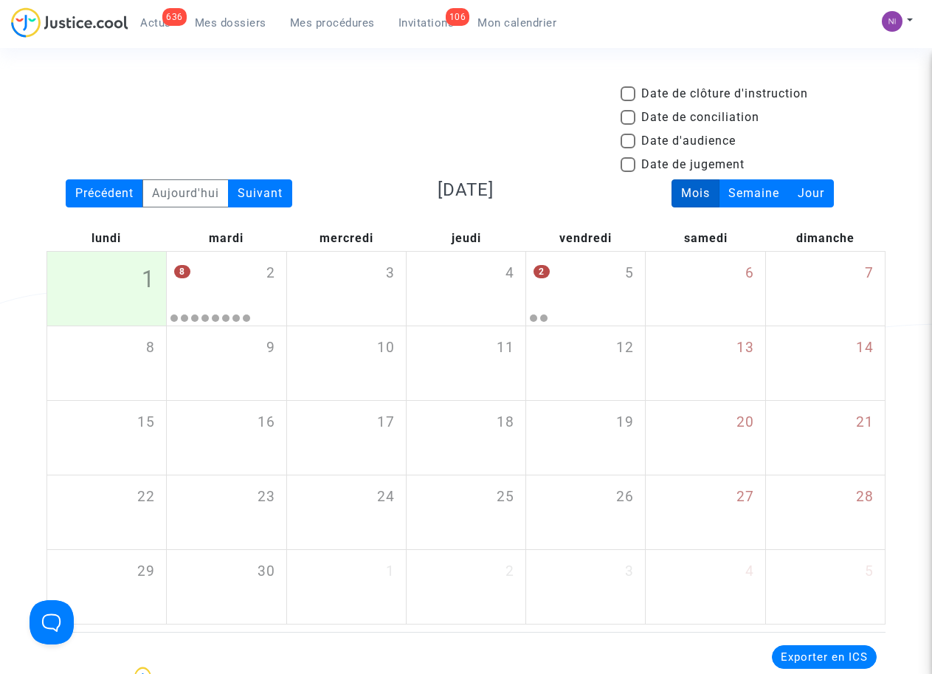
click at [631, 140] on span at bounding box center [628, 141] width 15 height 15
click at [628, 148] on input "Date d'audience" at bounding box center [627, 148] width 1 height 1
checkbox input "true"
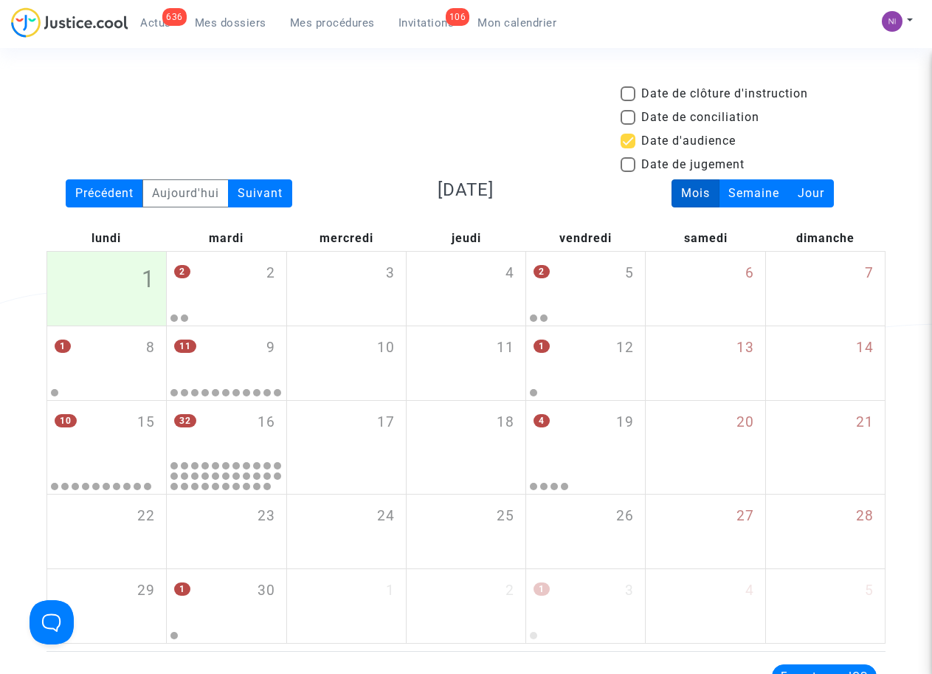
click at [390, 119] on div "Date de clôture d'instruction Date de conciliation Date d'audience Date de juge…" at bounding box center [465, 132] width 861 height 94
click at [201, 275] on div "2 2" at bounding box center [226, 281] width 119 height 58
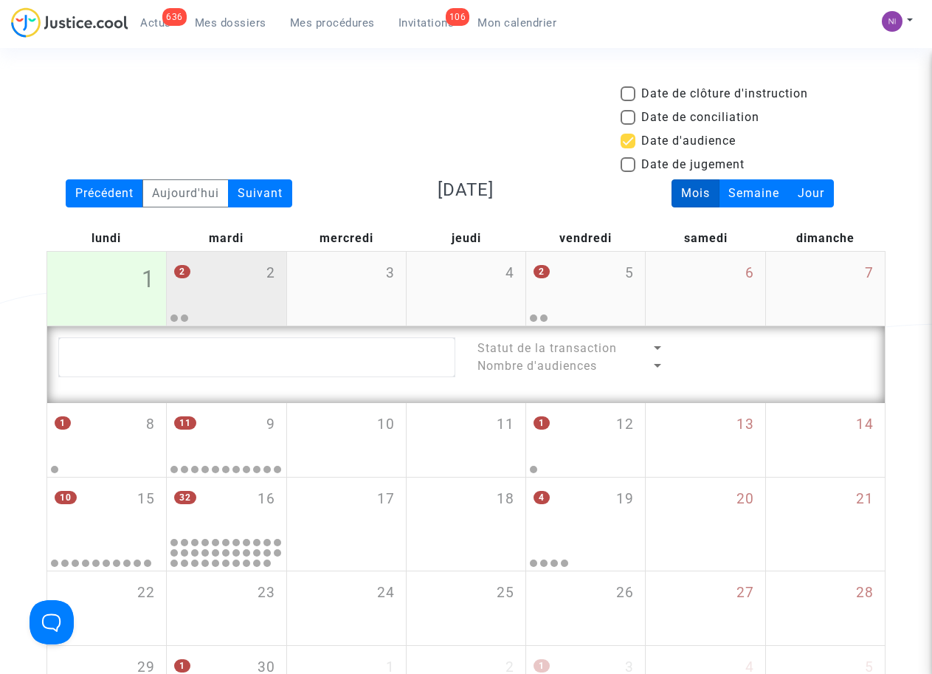
click at [201, 275] on div "2 2" at bounding box center [226, 281] width 119 height 58
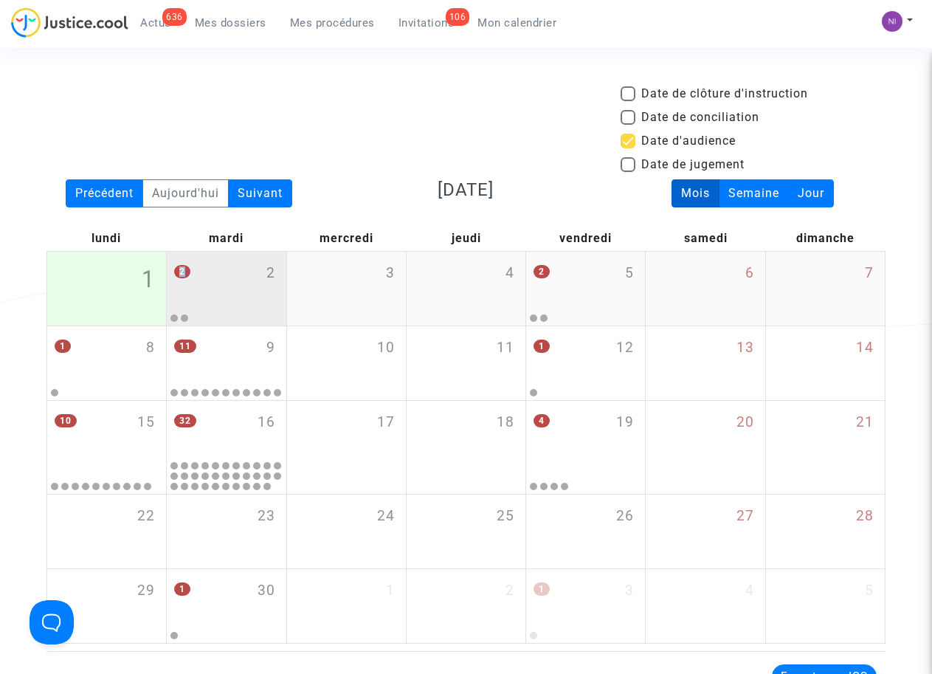
click at [204, 275] on div "2 2" at bounding box center [226, 281] width 119 height 58
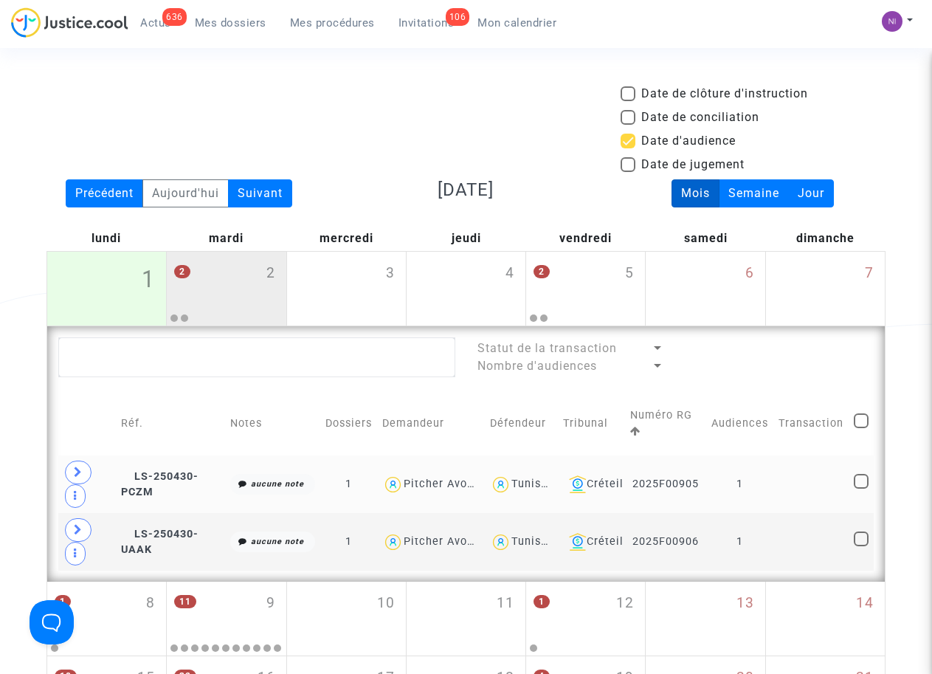
click at [772, 483] on td "1" at bounding box center [739, 484] width 67 height 58
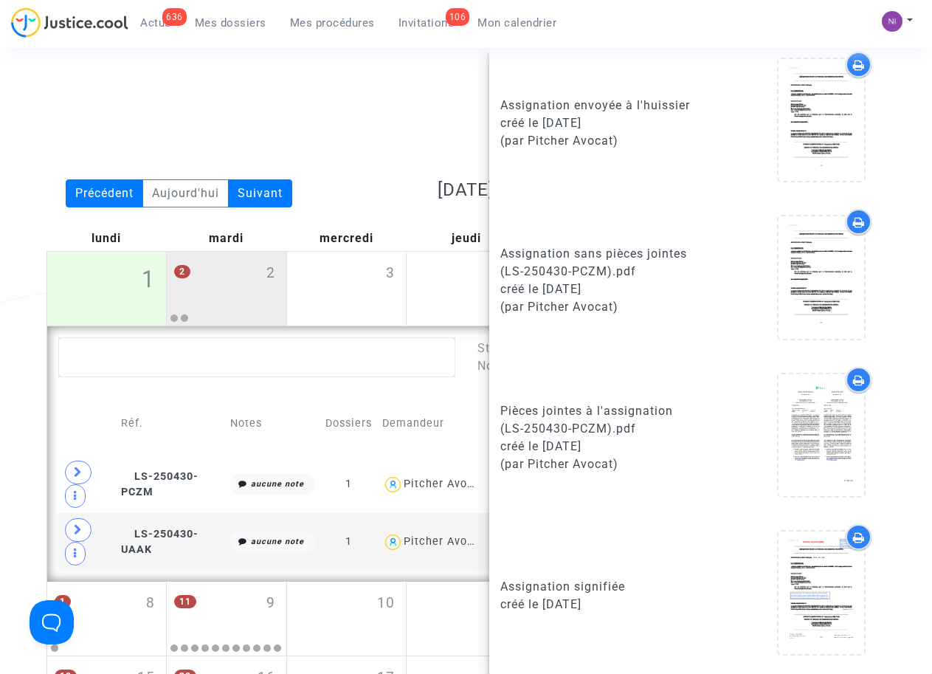
scroll to position [420, 0]
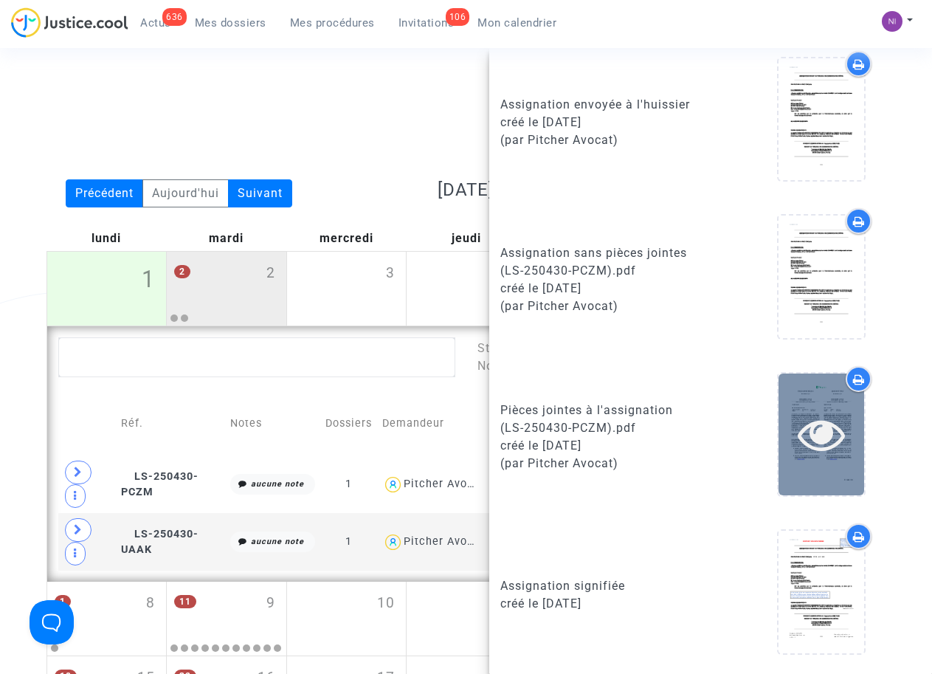
click at [813, 422] on icon at bounding box center [822, 433] width 48 height 47
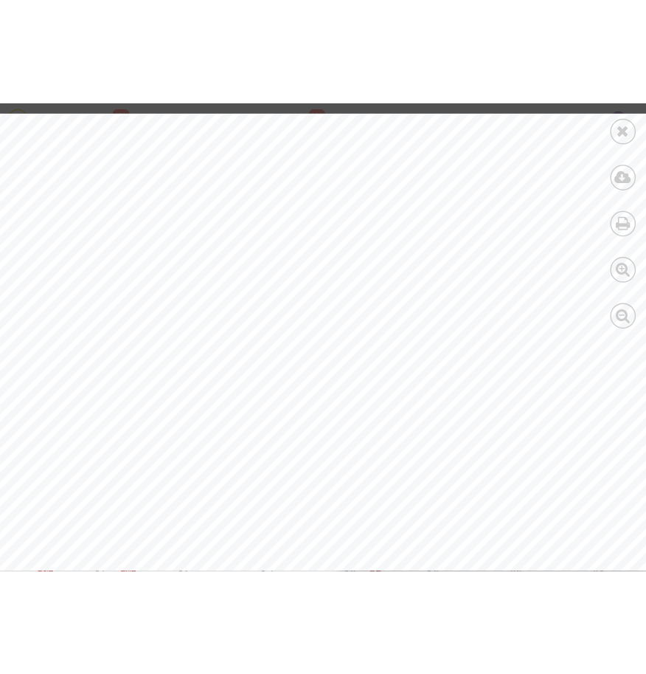
scroll to position [0, 0]
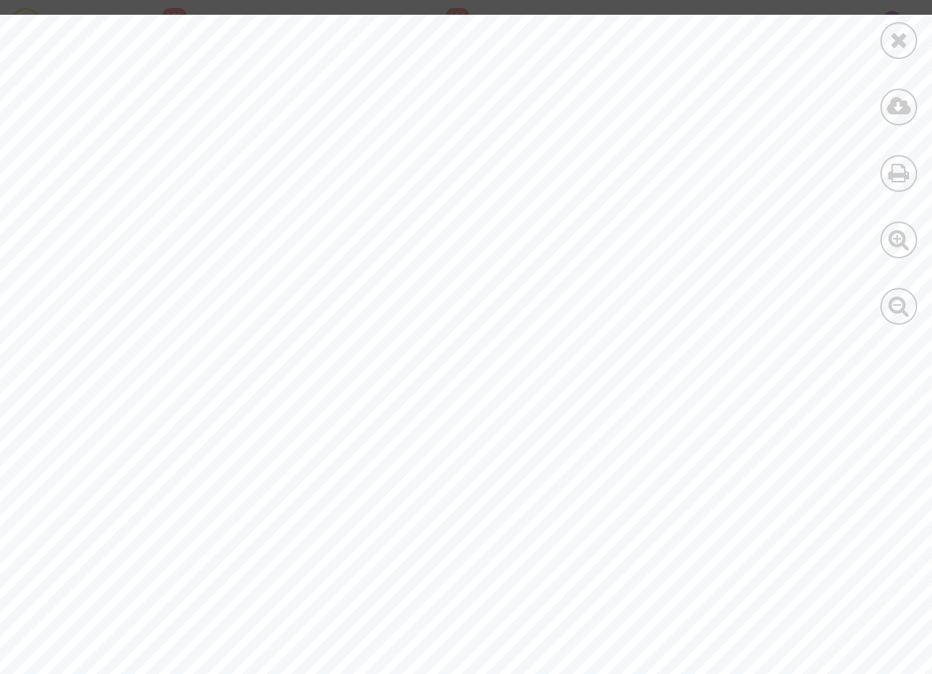
drag, startPoint x: 650, startPoint y: 111, endPoint x: 619, endPoint y: 119, distance: 31.9
drag, startPoint x: 194, startPoint y: 271, endPoint x: 229, endPoint y: 270, distance: 34.7
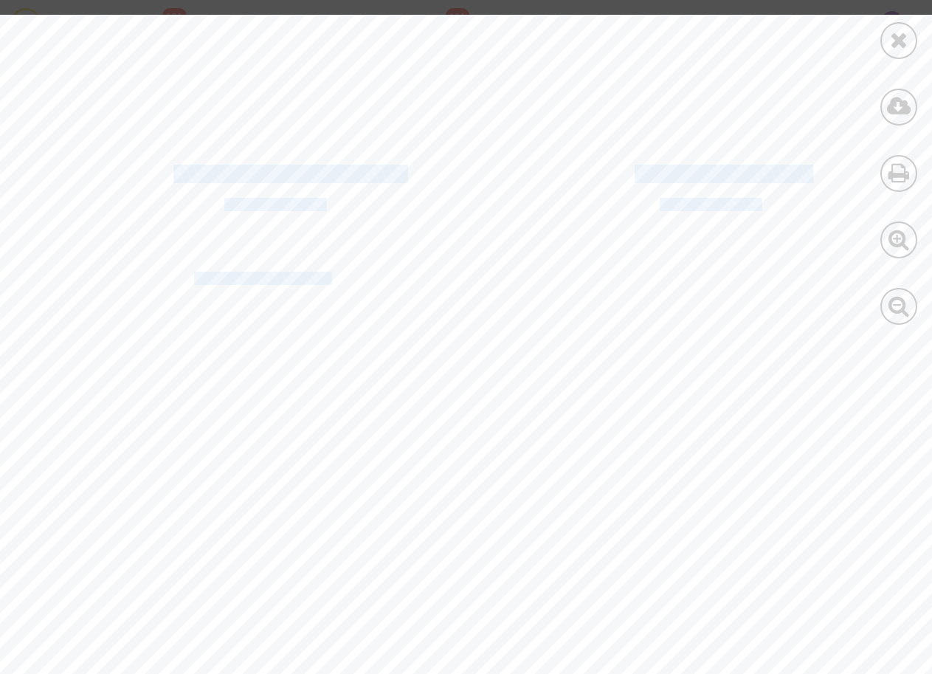
drag, startPoint x: 297, startPoint y: 273, endPoint x: 234, endPoint y: 261, distance: 64.6
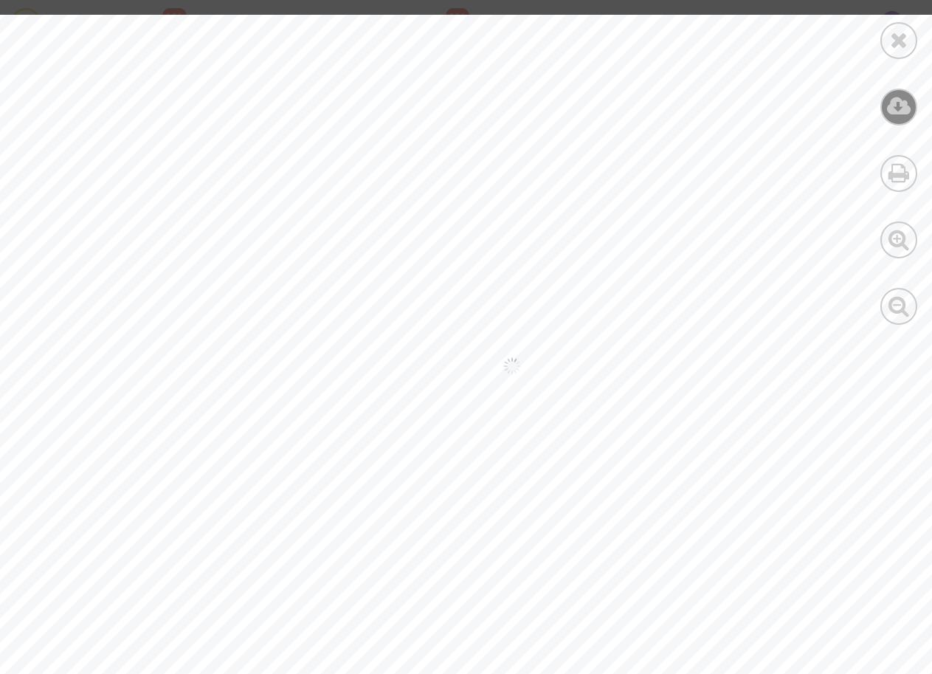
scroll to position [36534, 0]
click at [897, 43] on icon at bounding box center [899, 40] width 18 height 22
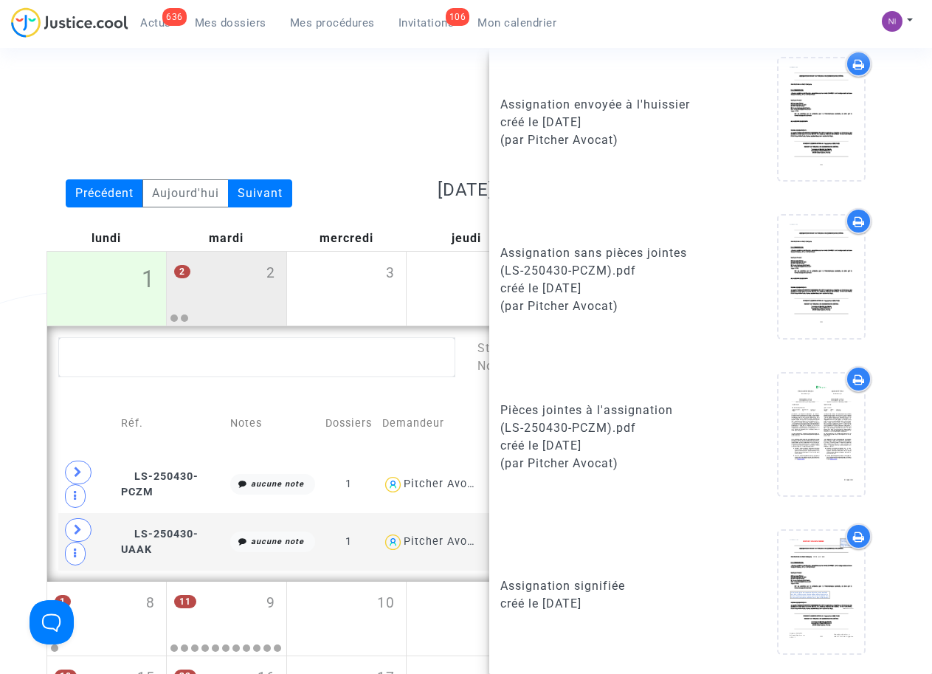
scroll to position [0, 0]
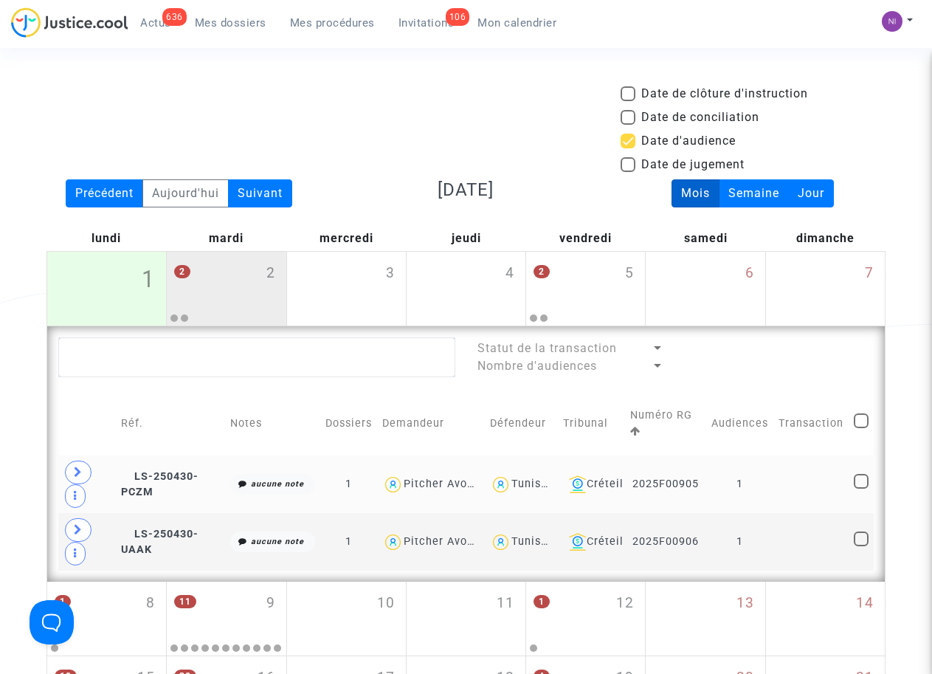
click at [796, 489] on td at bounding box center [810, 484] width 75 height 58
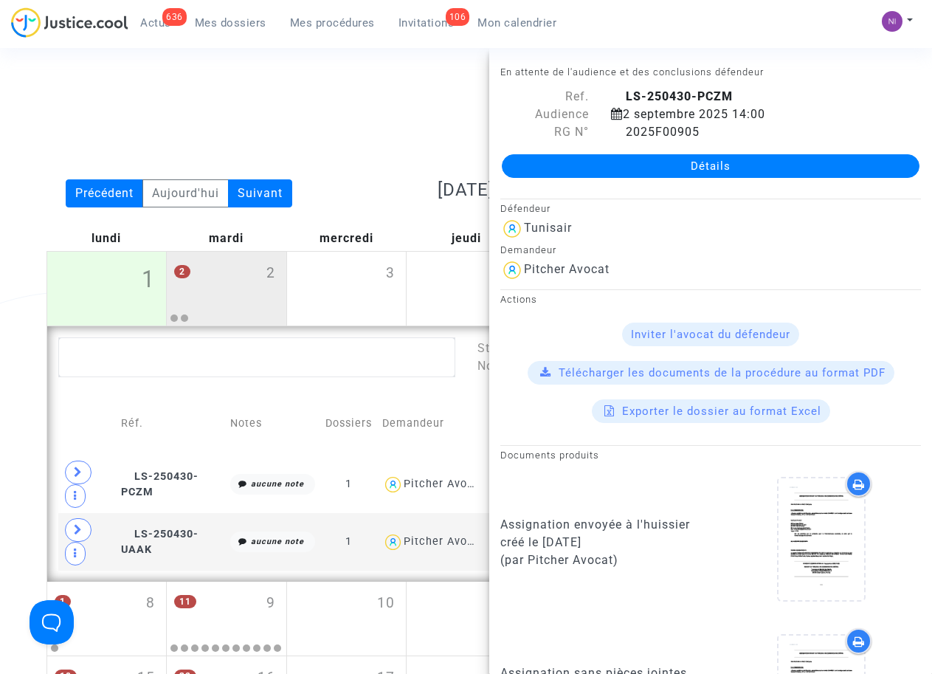
drag, startPoint x: 628, startPoint y: 128, endPoint x: 728, endPoint y: 128, distance: 99.6
click at [728, 128] on div "2025F00905" at bounding box center [766, 132] width 332 height 18
drag, startPoint x: 728, startPoint y: 128, endPoint x: 660, endPoint y: 131, distance: 68.0
copy span "2025F00905"
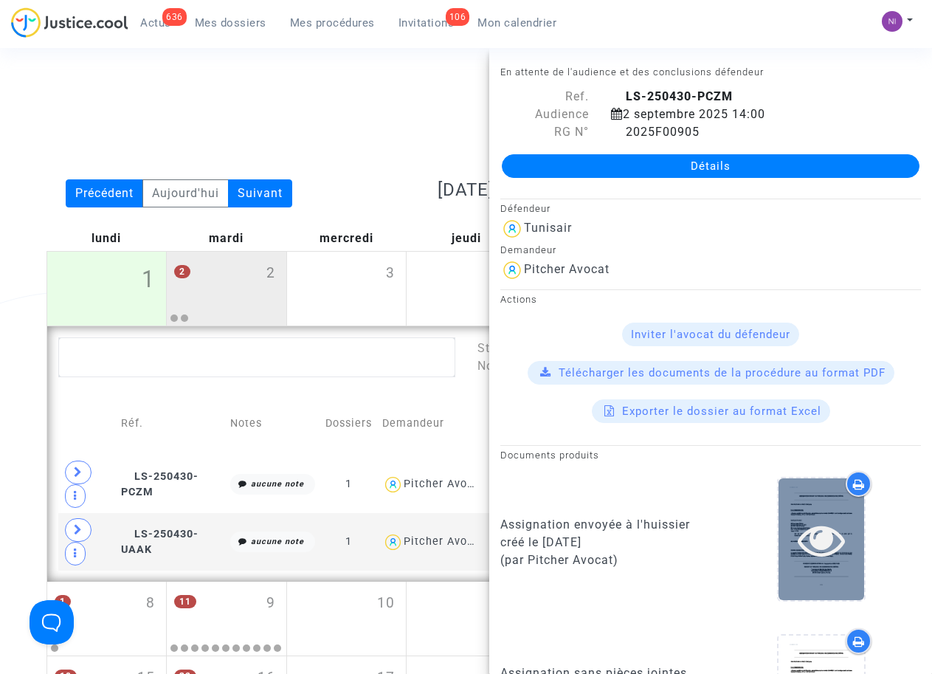
click at [804, 546] on icon at bounding box center [822, 539] width 48 height 47
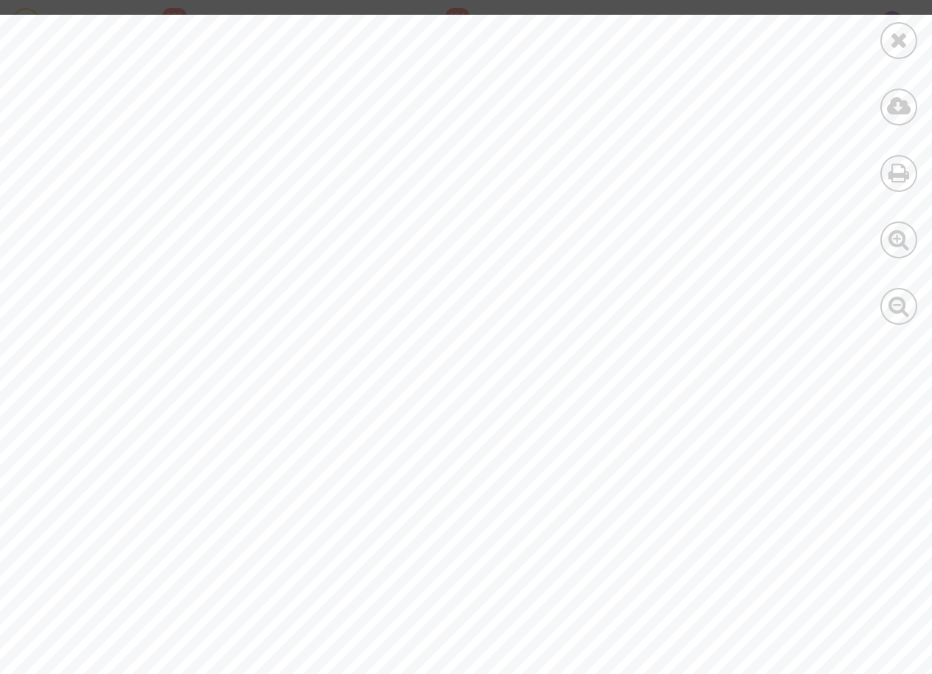
scroll to position [17020, 0]
drag, startPoint x: 928, startPoint y: 182, endPoint x: 937, endPoint y: 106, distance: 77.3
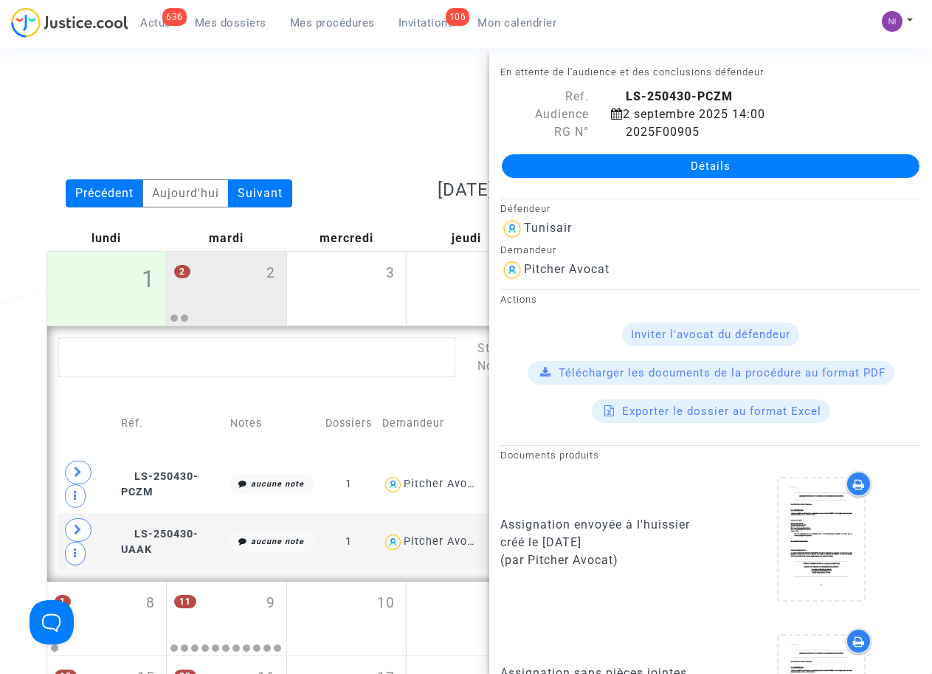
drag, startPoint x: 937, startPoint y: 106, endPoint x: 814, endPoint y: 251, distance: 190.6
click at [814, 251] on div "Demandeur" at bounding box center [710, 250] width 421 height 18
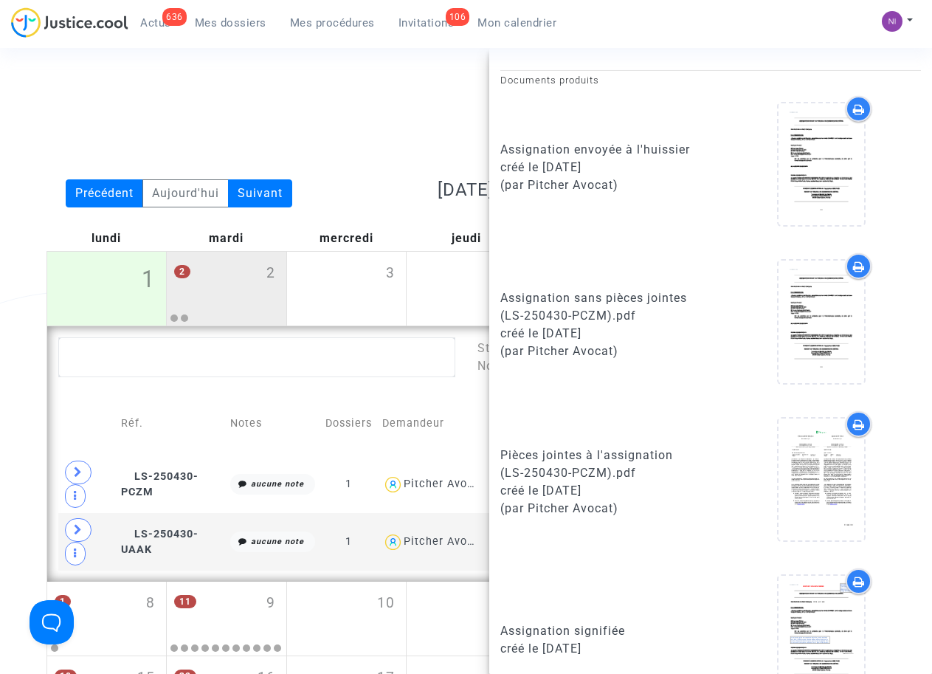
scroll to position [375, 0]
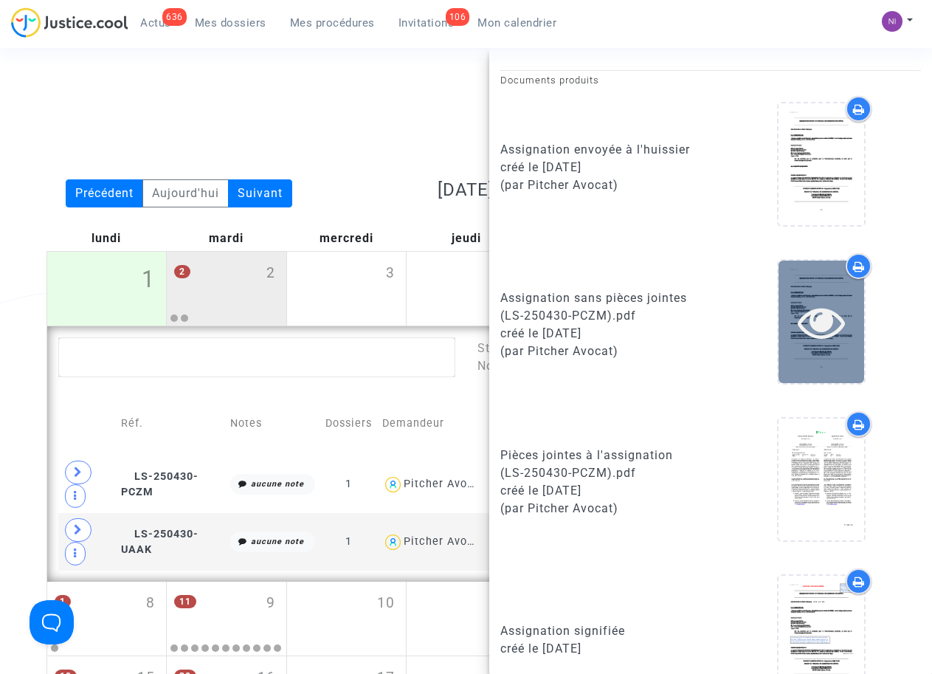
click at [812, 320] on icon at bounding box center [822, 321] width 48 height 47
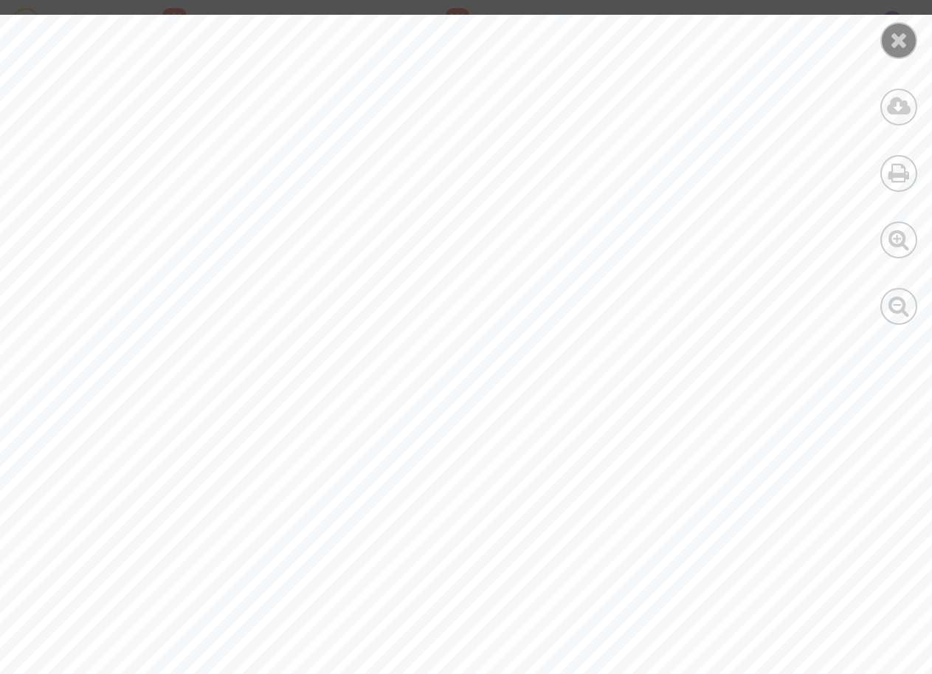
click at [908, 39] on icon at bounding box center [899, 40] width 18 height 22
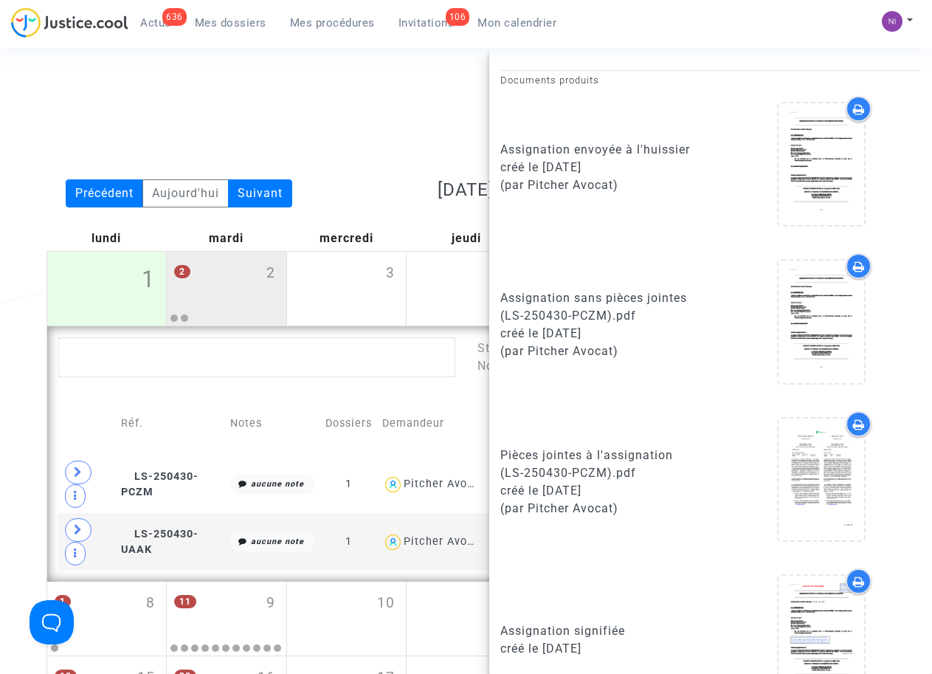
click at [300, 92] on div "Date de clôture d'instruction Date de conciliation Date d'audience Date de juge…" at bounding box center [465, 132] width 861 height 94
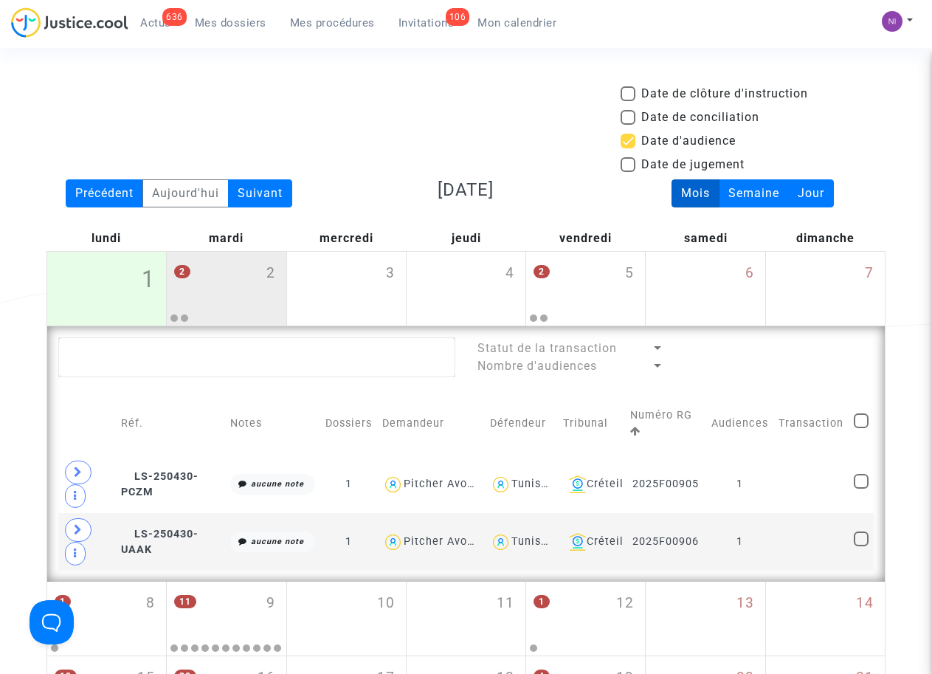
scroll to position [0, 0]
click at [810, 528] on td at bounding box center [810, 542] width 75 height 58
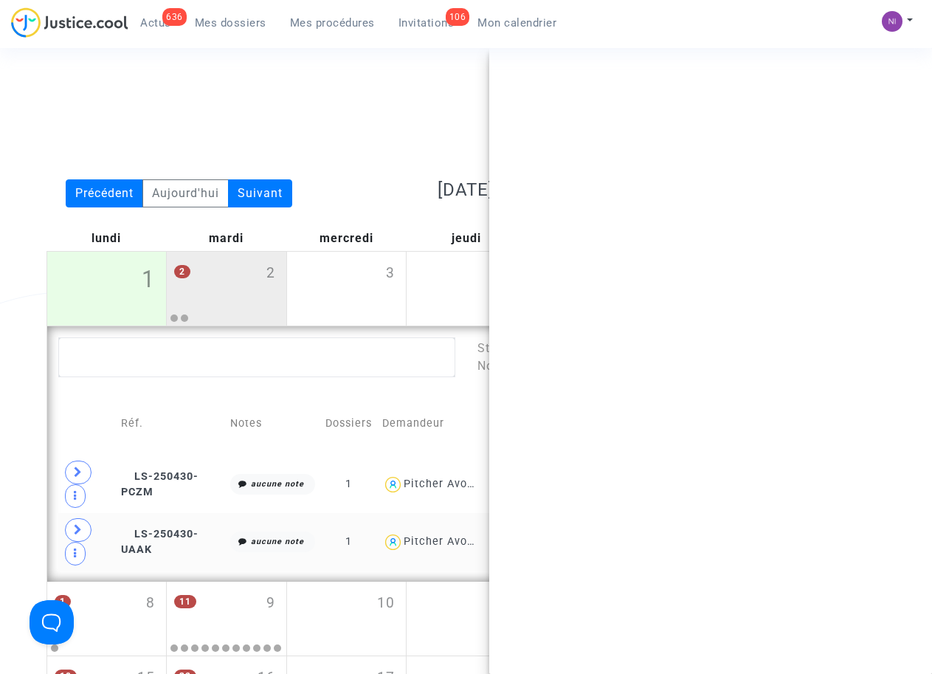
click at [810, 528] on ng-component "Date de clôture d'instruction Date de conciliation Date d'audience Date de juge…" at bounding box center [465, 492] width 839 height 814
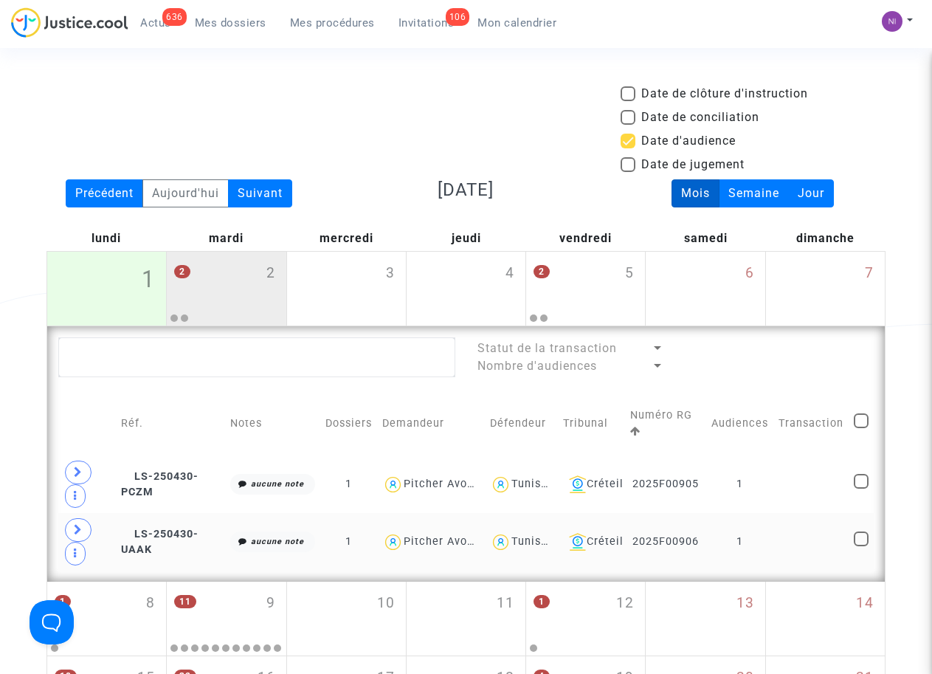
click at [789, 528] on td at bounding box center [810, 542] width 75 height 58
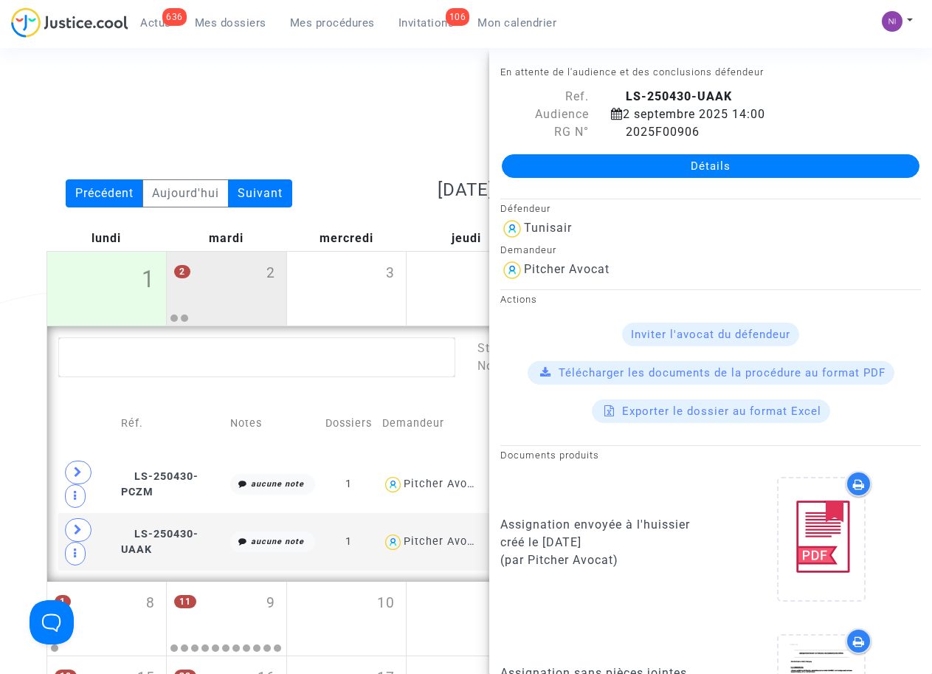
drag, startPoint x: 626, startPoint y: 131, endPoint x: 718, endPoint y: 130, distance: 92.2
click at [718, 130] on div "2025F00906" at bounding box center [766, 132] width 332 height 18
drag, startPoint x: 718, startPoint y: 130, endPoint x: 679, endPoint y: 126, distance: 39.3
copy span "2025F00906"
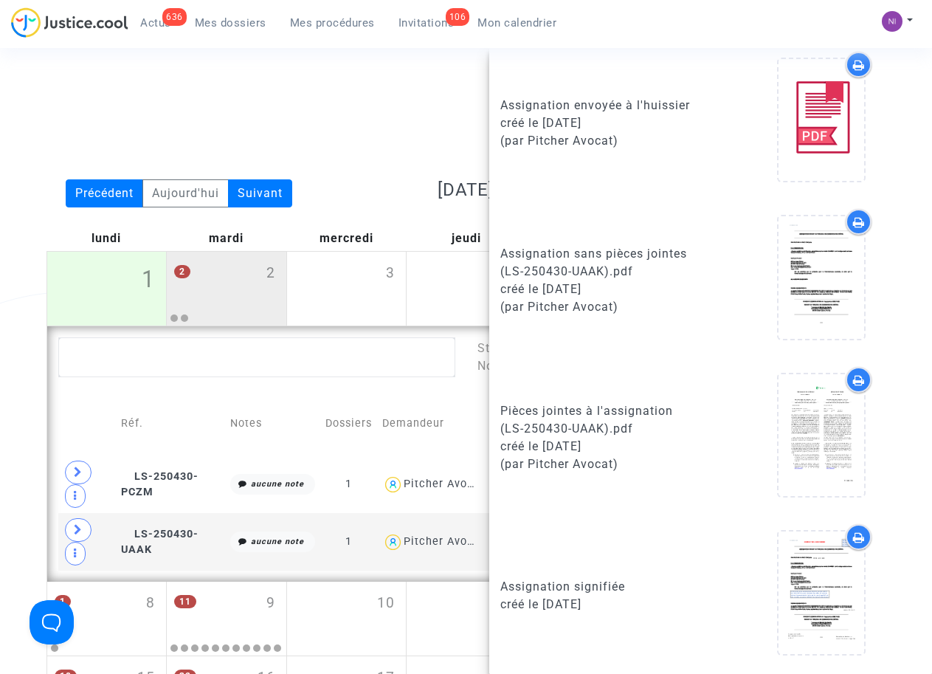
scroll to position [420, 0]
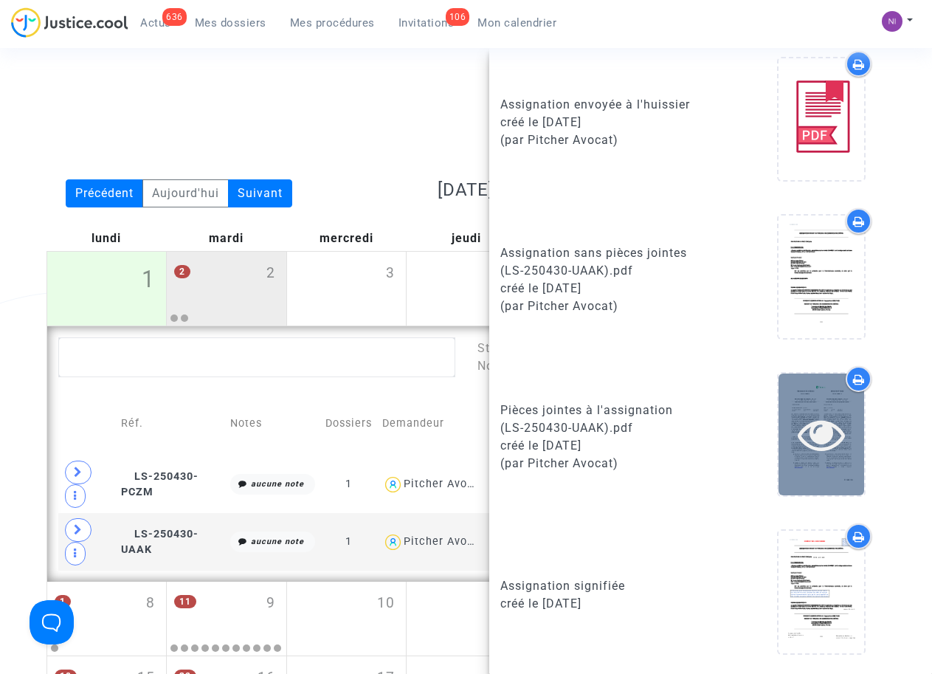
click at [813, 439] on icon at bounding box center [822, 433] width 48 height 47
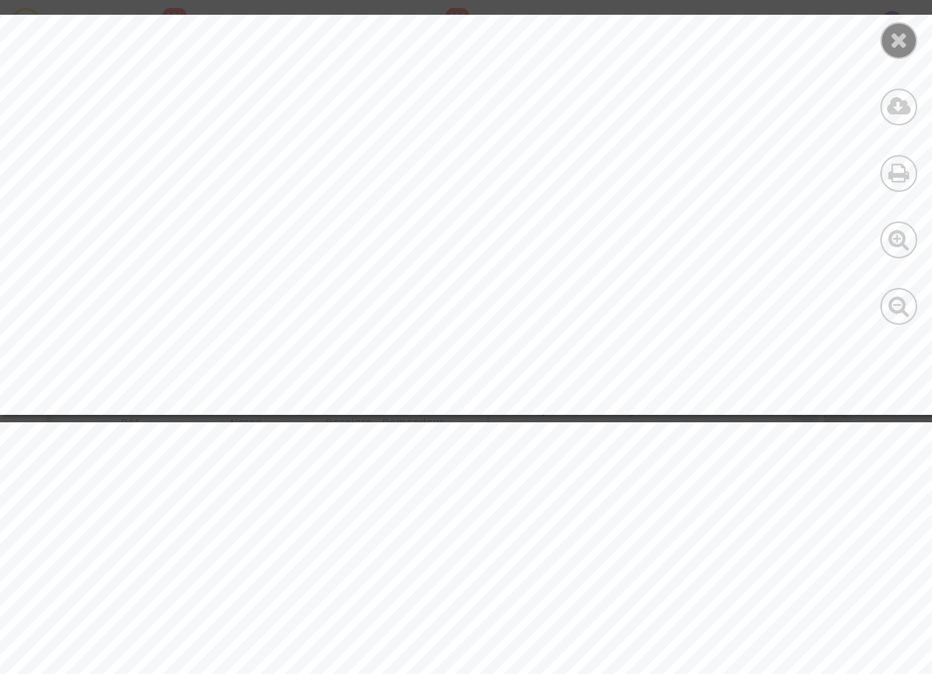
scroll to position [5229, 0]
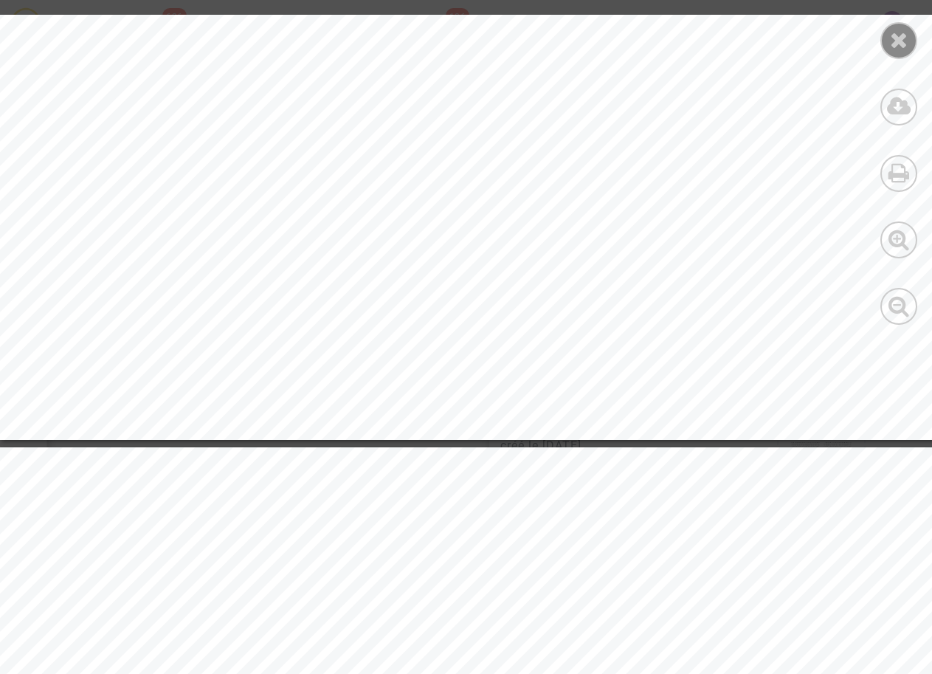
click at [905, 41] on icon at bounding box center [899, 40] width 18 height 22
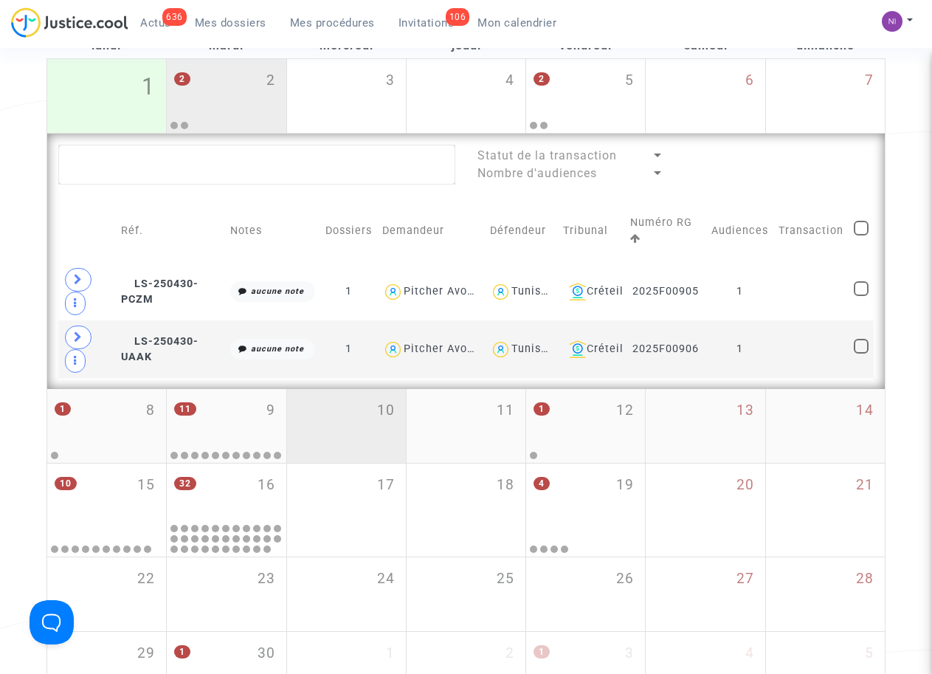
scroll to position [201, 0]
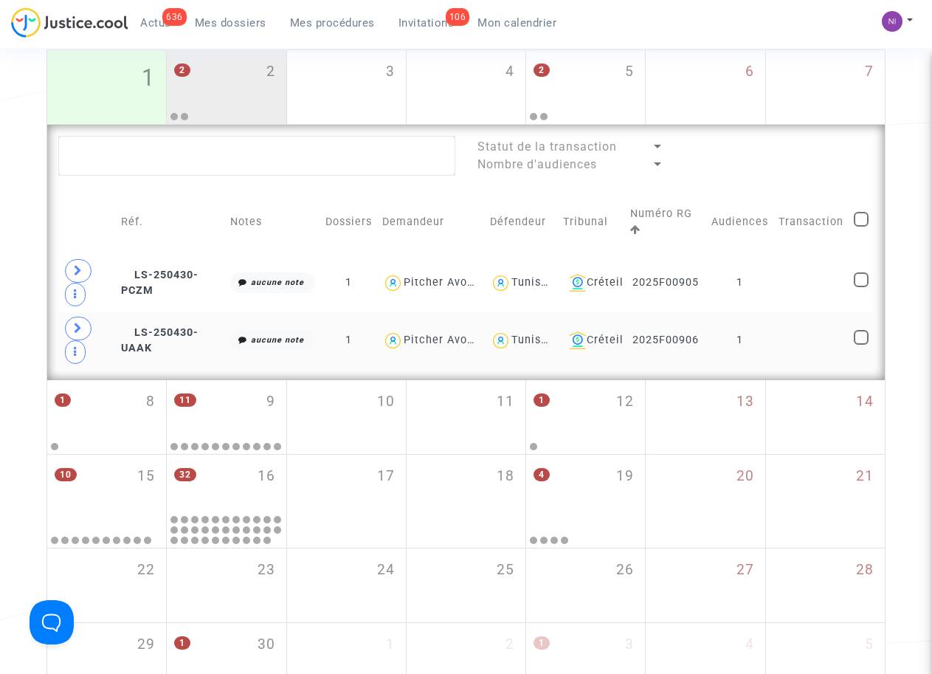
click at [807, 330] on td at bounding box center [810, 340] width 75 height 58
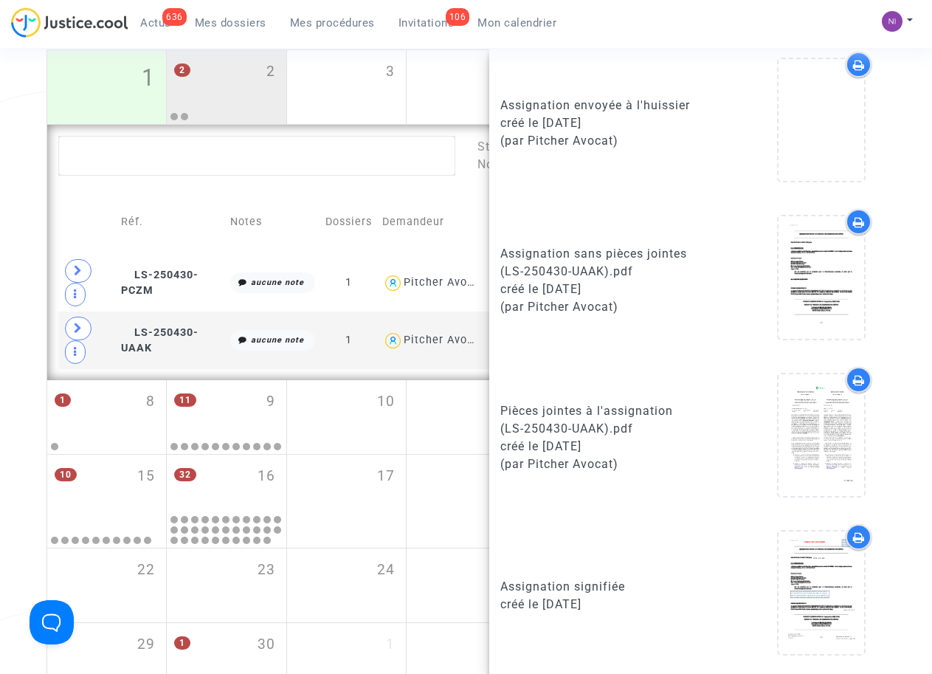
scroll to position [420, 0]
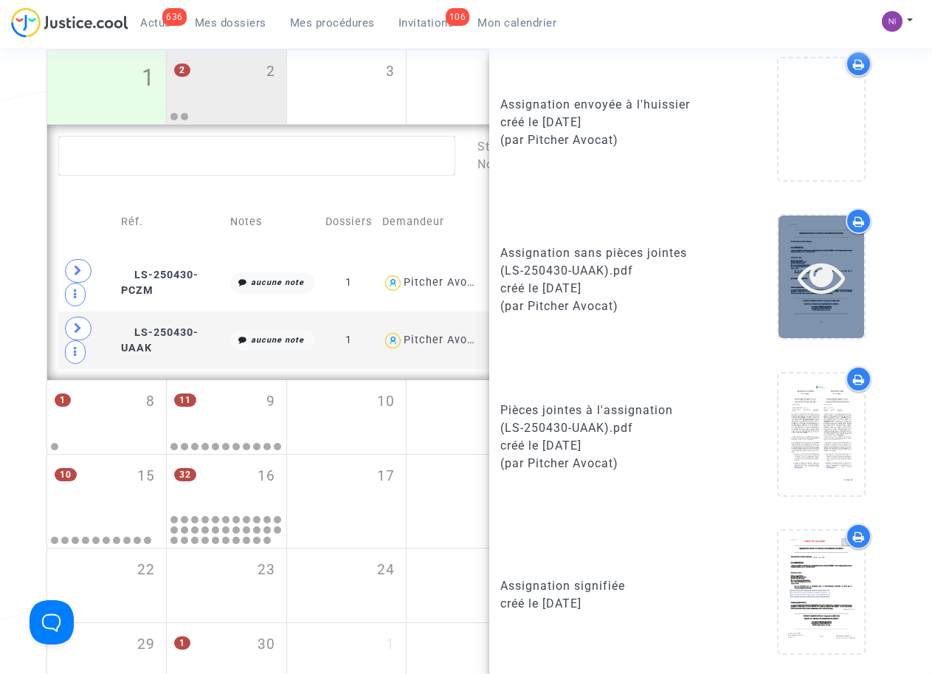
click at [806, 271] on icon at bounding box center [822, 276] width 48 height 47
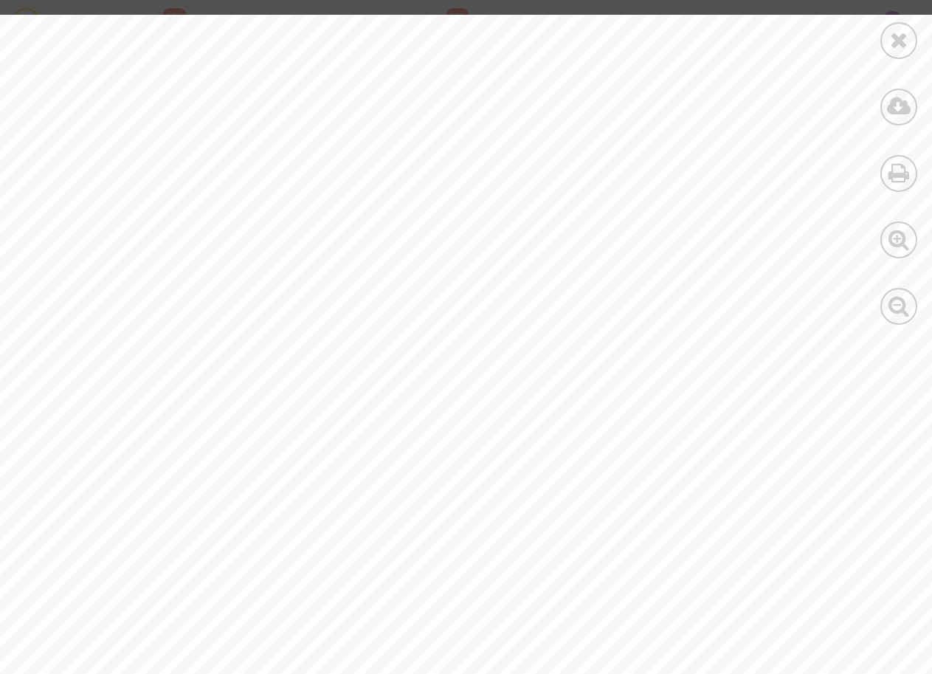
scroll to position [0, 0]
